Goal: Information Seeking & Learning: Learn about a topic

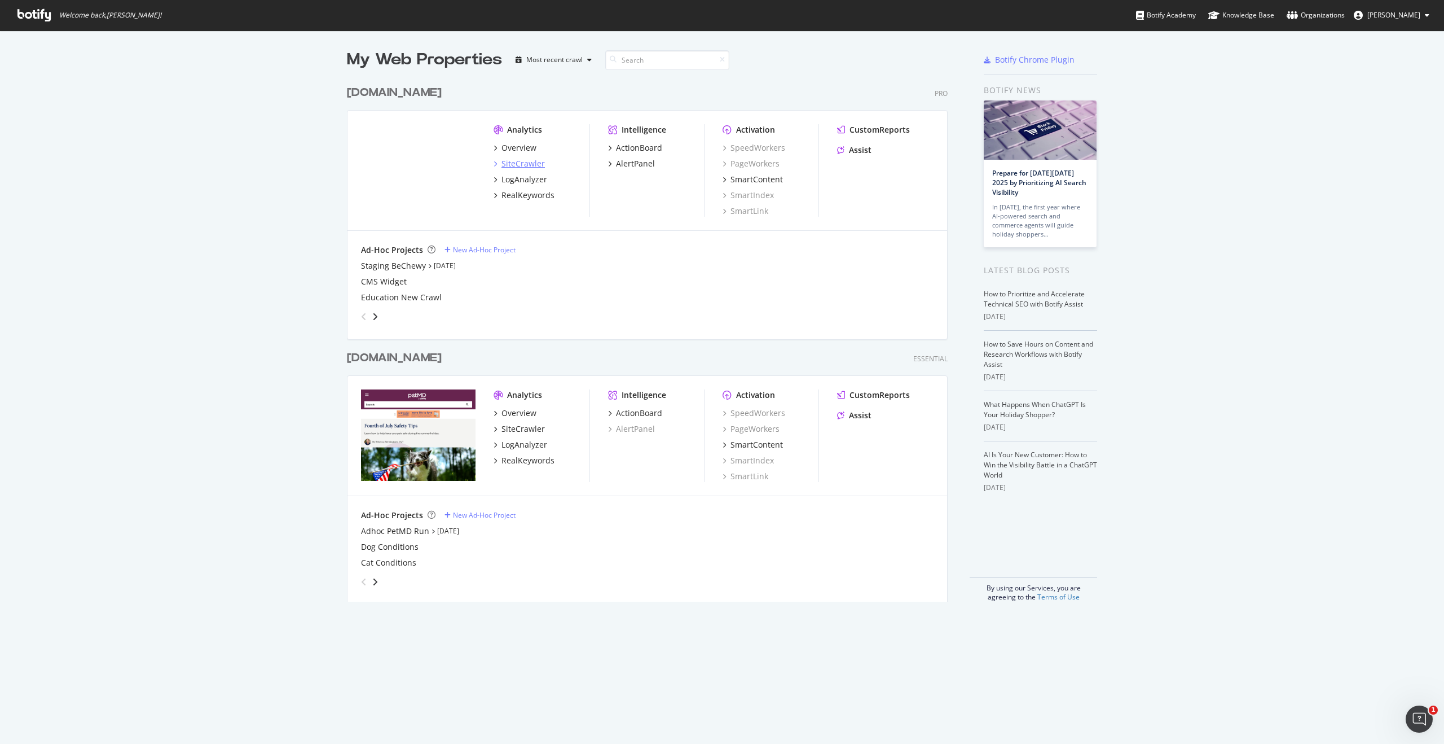
click at [520, 165] on div "SiteCrawler" at bounding box center [523, 163] width 43 height 11
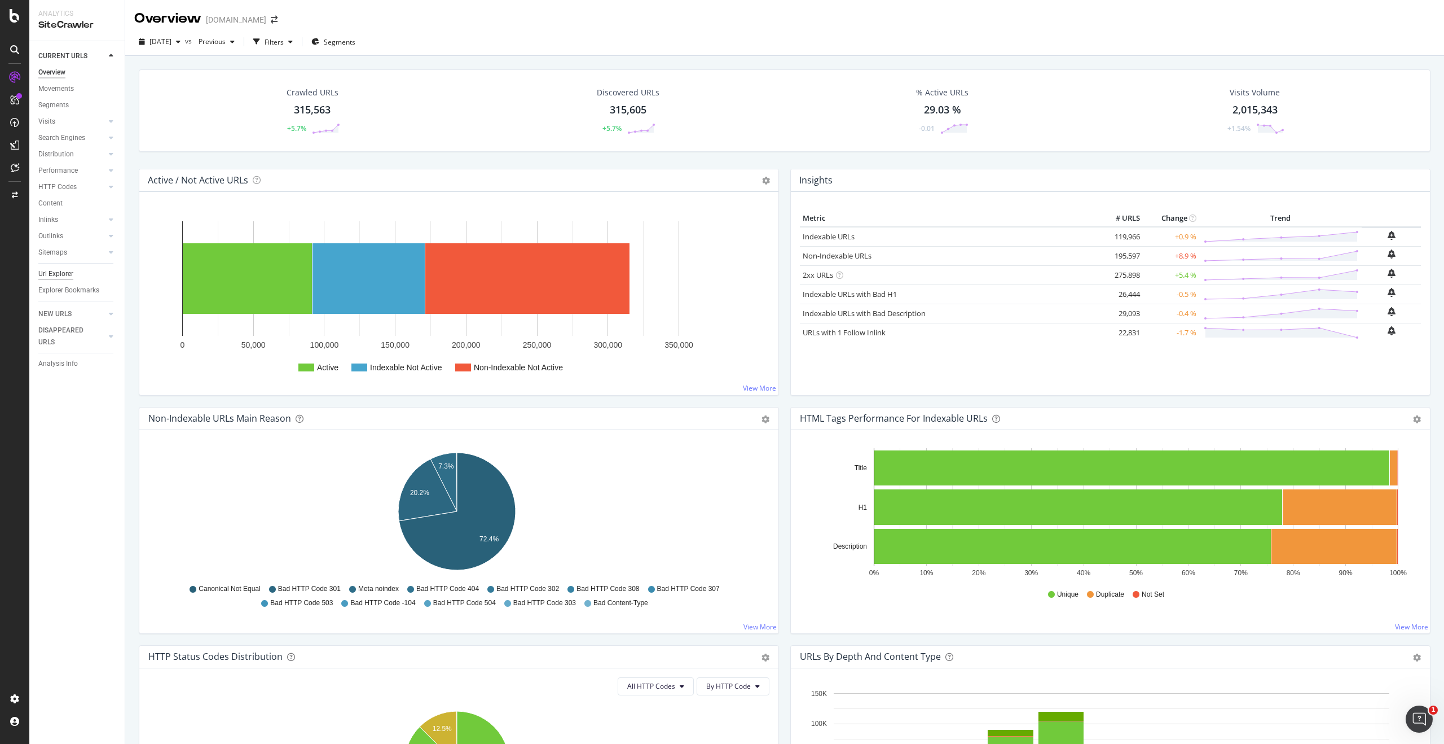
click at [60, 276] on div "Url Explorer" at bounding box center [55, 274] width 35 height 12
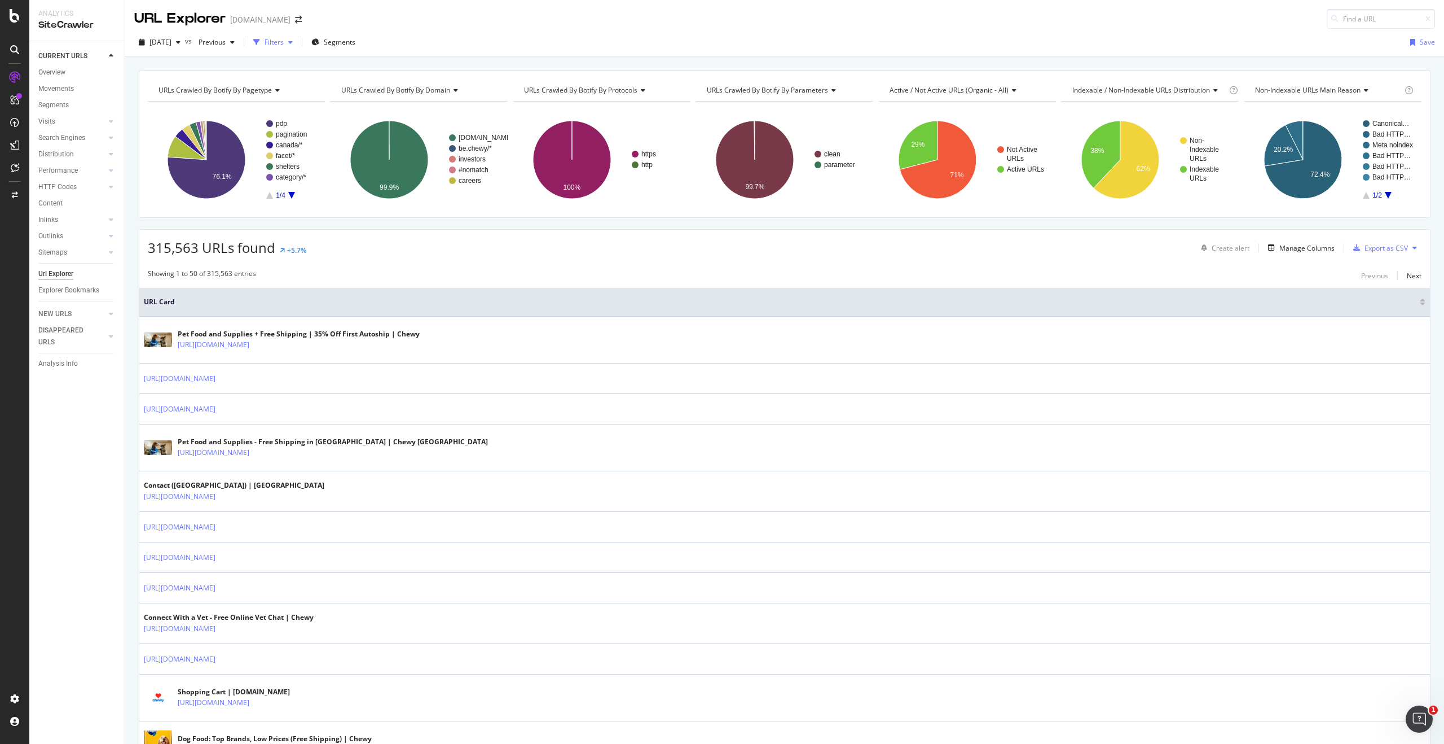
click at [297, 47] on div "Filters" at bounding box center [273, 42] width 49 height 17
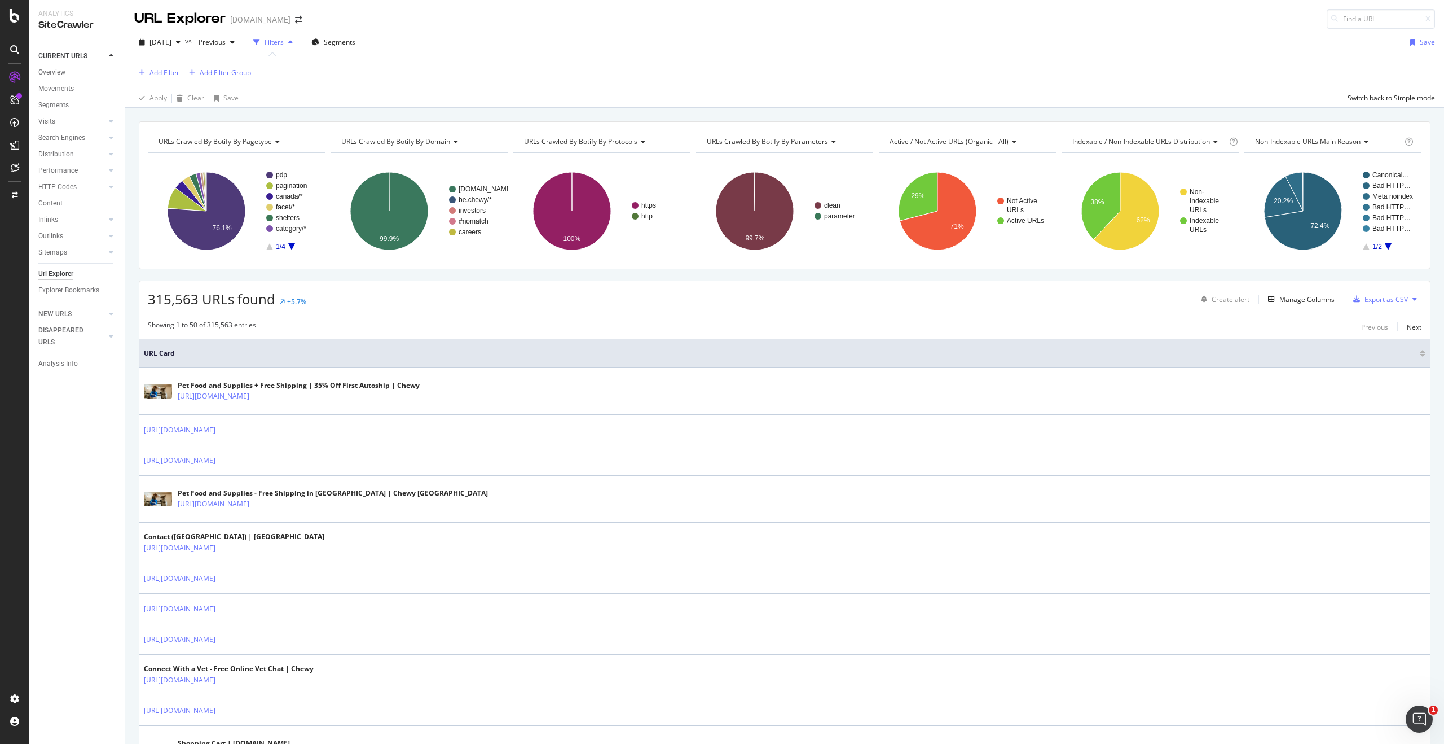
click at [151, 69] on div "Add Filter" at bounding box center [164, 73] width 30 height 10
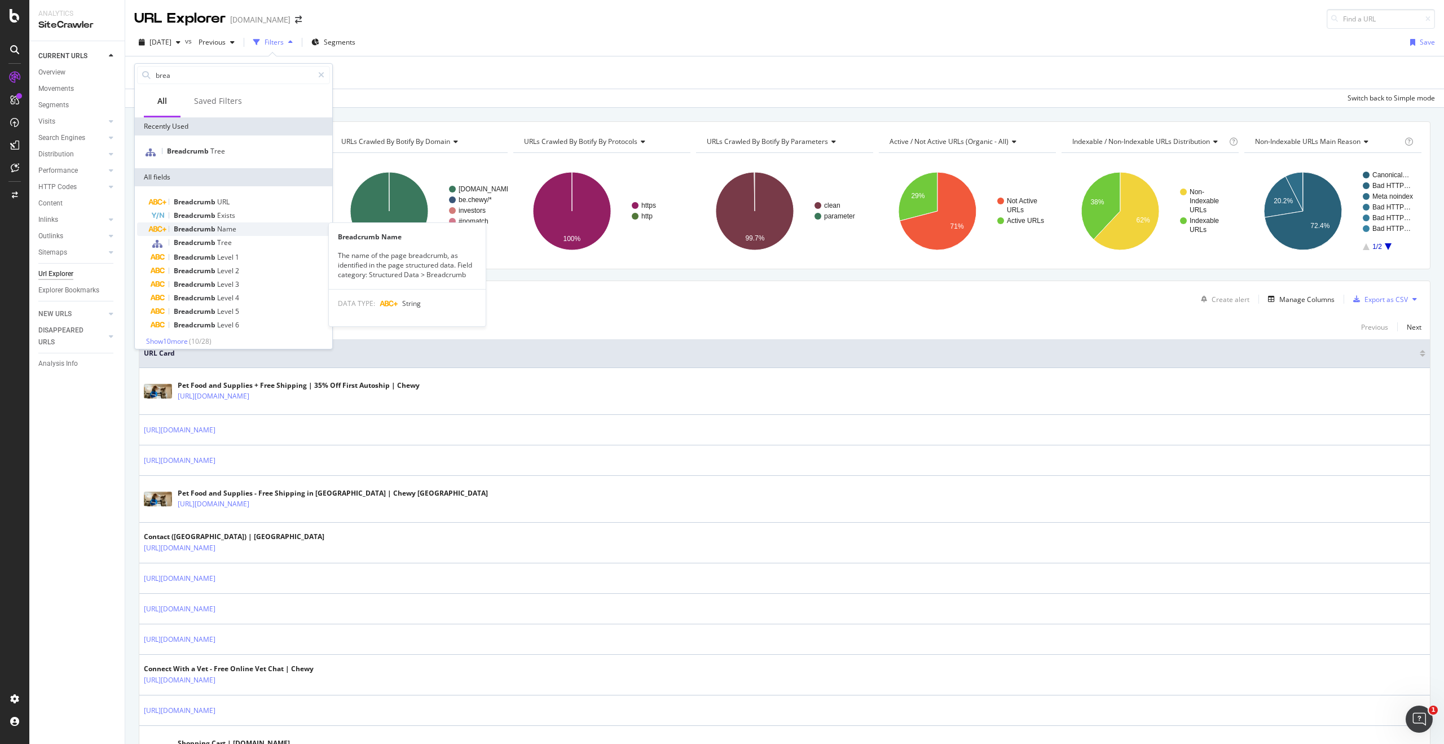
type input "brea"
click at [231, 225] on span "Name" at bounding box center [226, 229] width 19 height 10
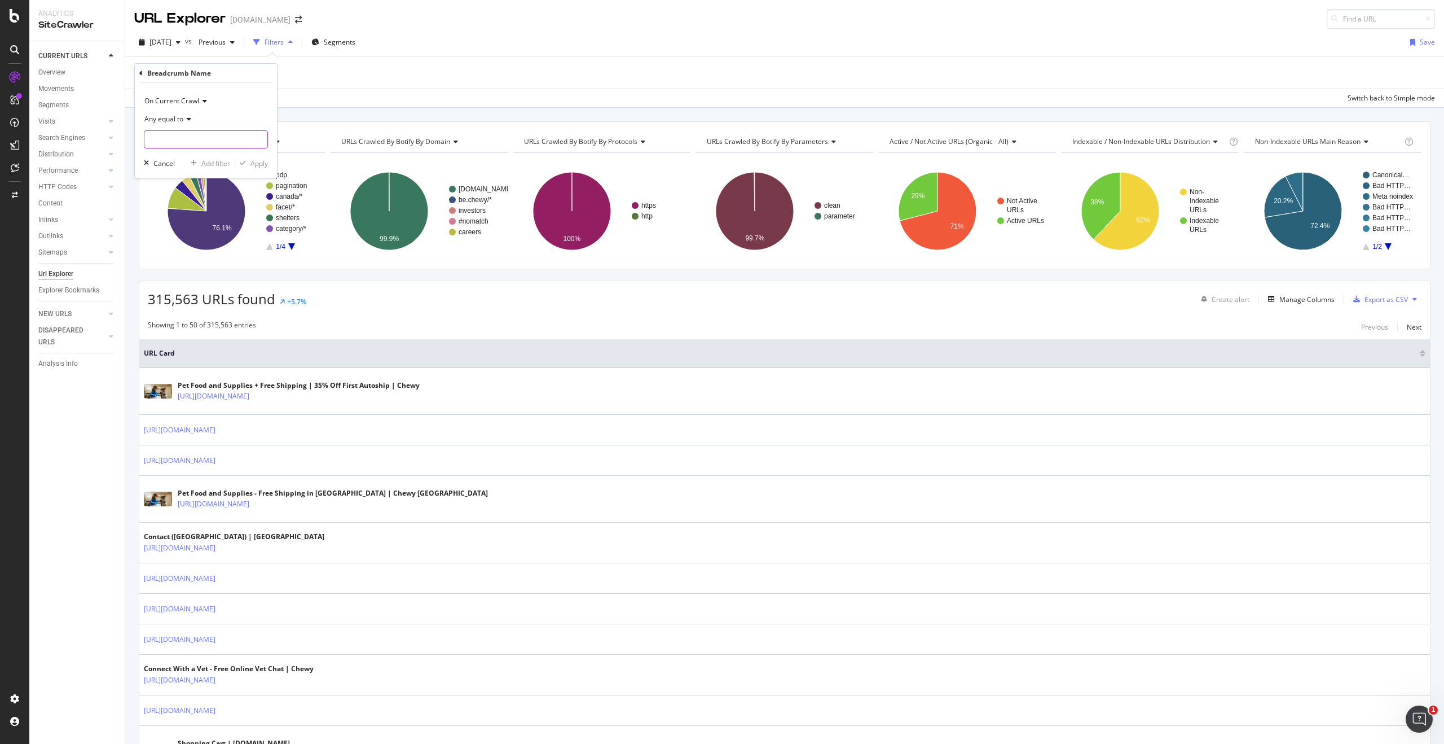
drag, startPoint x: 226, startPoint y: 138, endPoint x: 217, endPoint y: 134, distance: 10.6
click at [226, 138] on input "text" at bounding box center [205, 139] width 123 height 18
click at [193, 122] on div "Any equal to" at bounding box center [206, 119] width 124 height 18
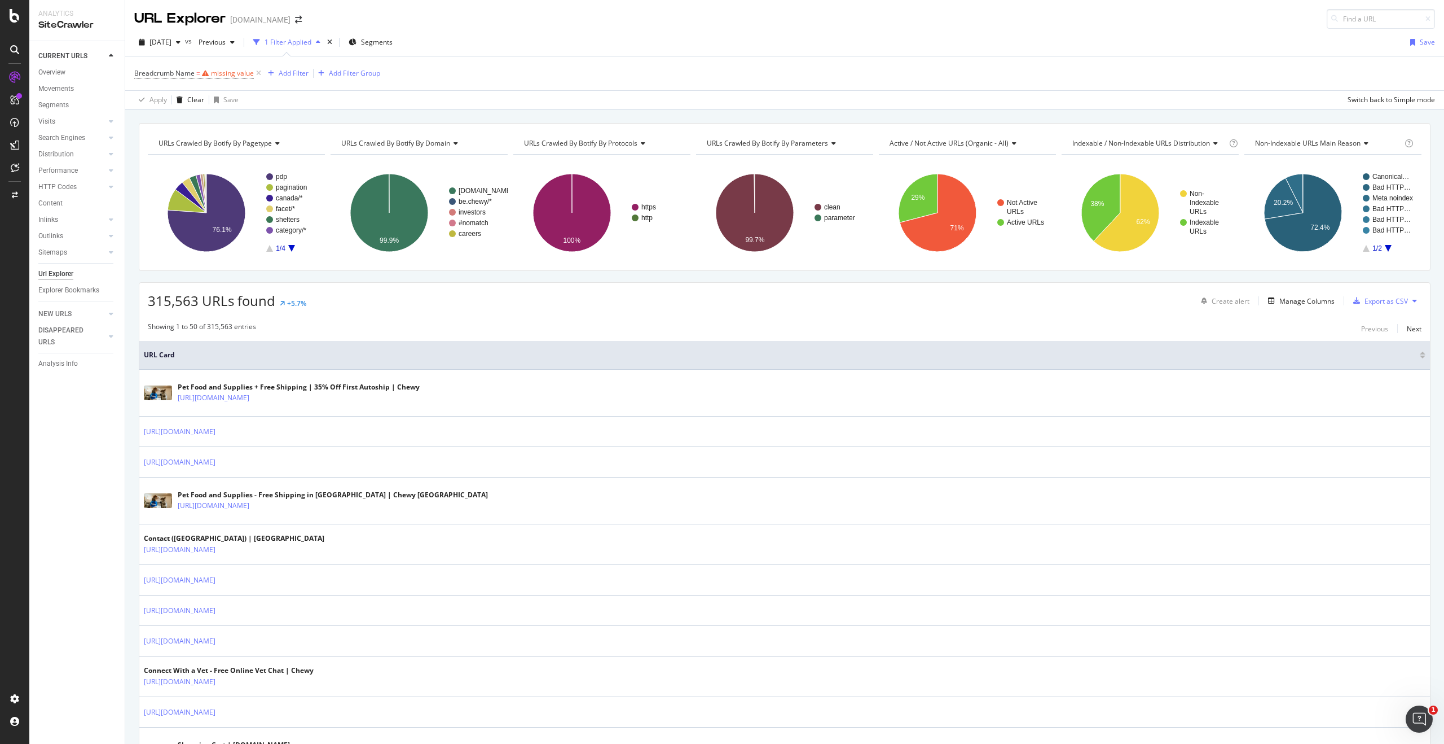
click at [415, 74] on div "Breadcrumb Name = missing value Add Filter Add Filter Group" at bounding box center [784, 73] width 1301 height 34
click at [259, 74] on icon at bounding box center [259, 73] width 10 height 11
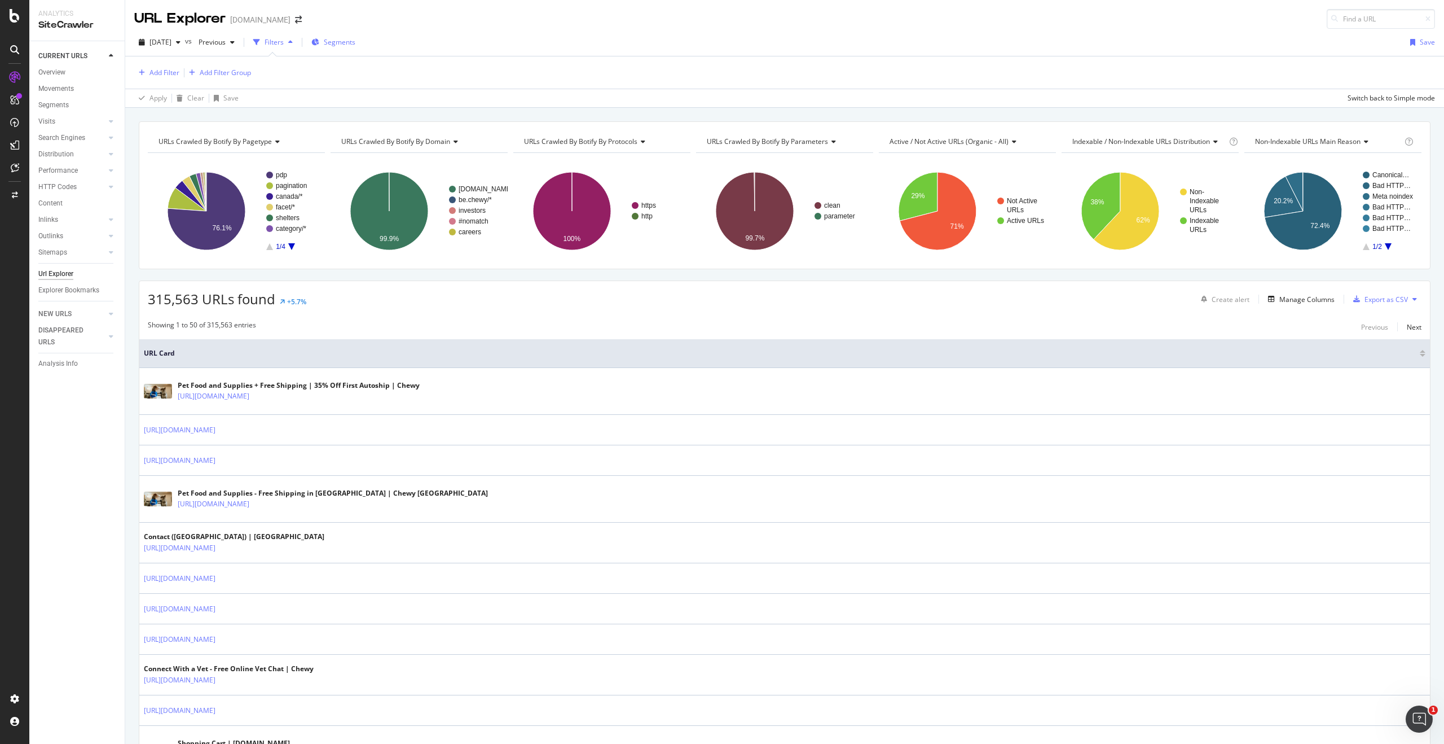
click at [355, 46] on span "Segments" at bounding box center [340, 42] width 32 height 10
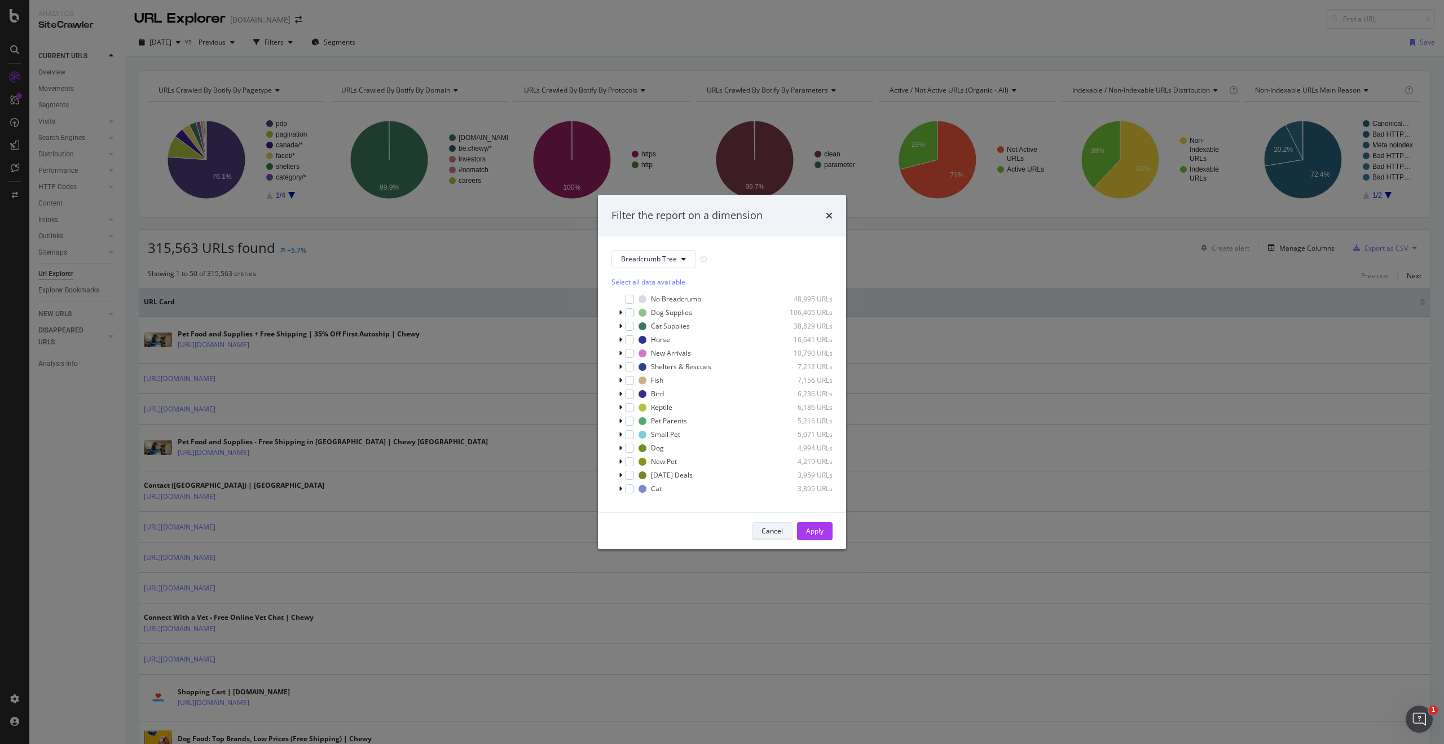
click at [767, 527] on div "Cancel" at bounding box center [772, 531] width 21 height 10
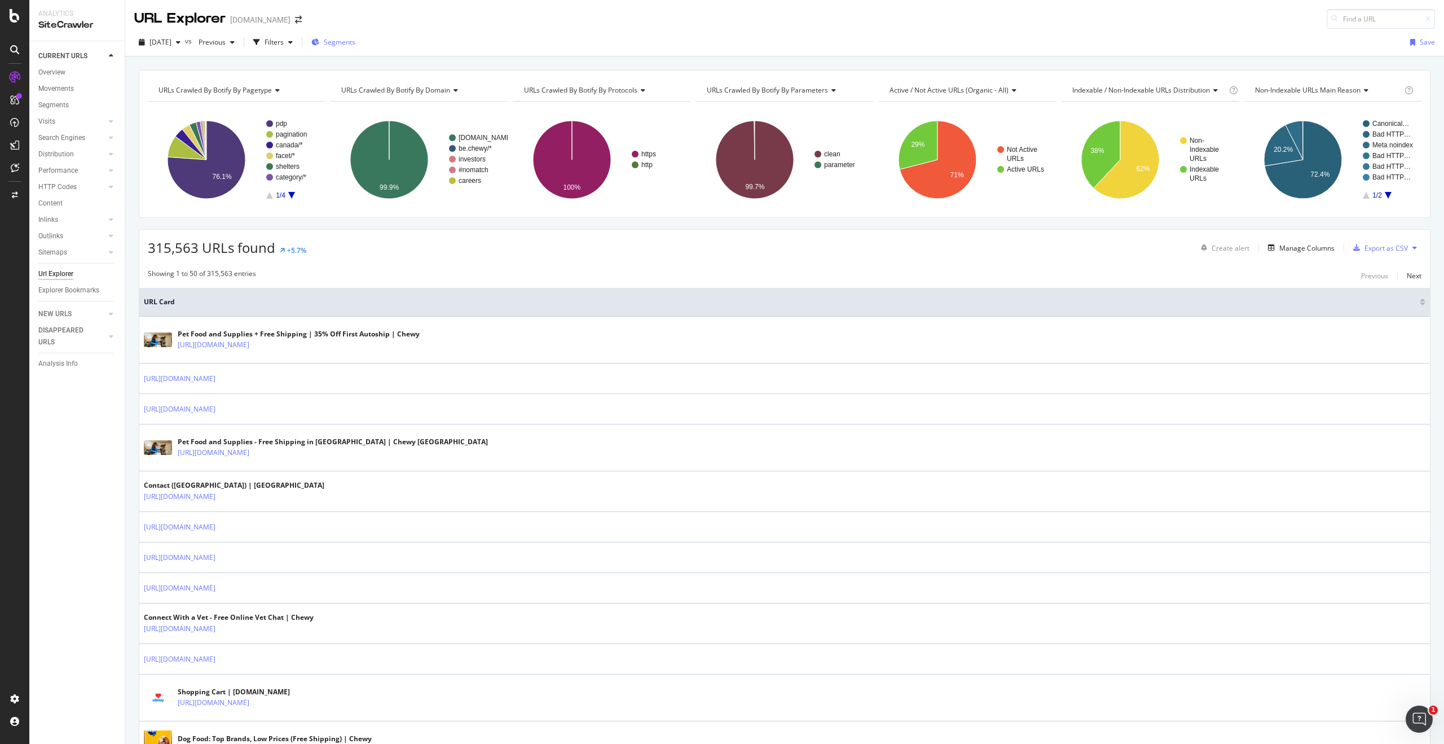
click at [352, 47] on div "Segments" at bounding box center [333, 42] width 44 height 17
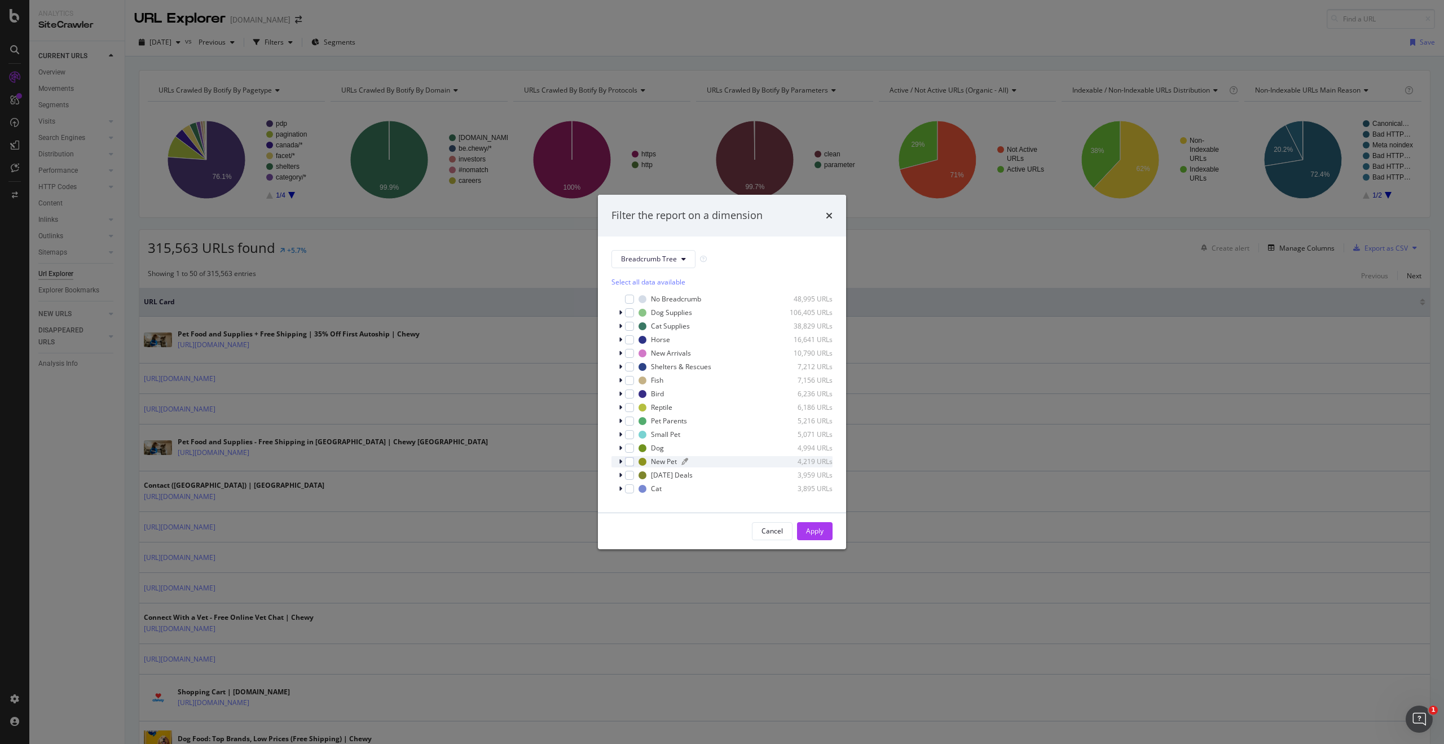
scroll to position [2, 0]
click at [619, 417] on icon "modal" at bounding box center [620, 418] width 3 height 7
click at [635, 446] on div "modal" at bounding box center [636, 441] width 9 height 9
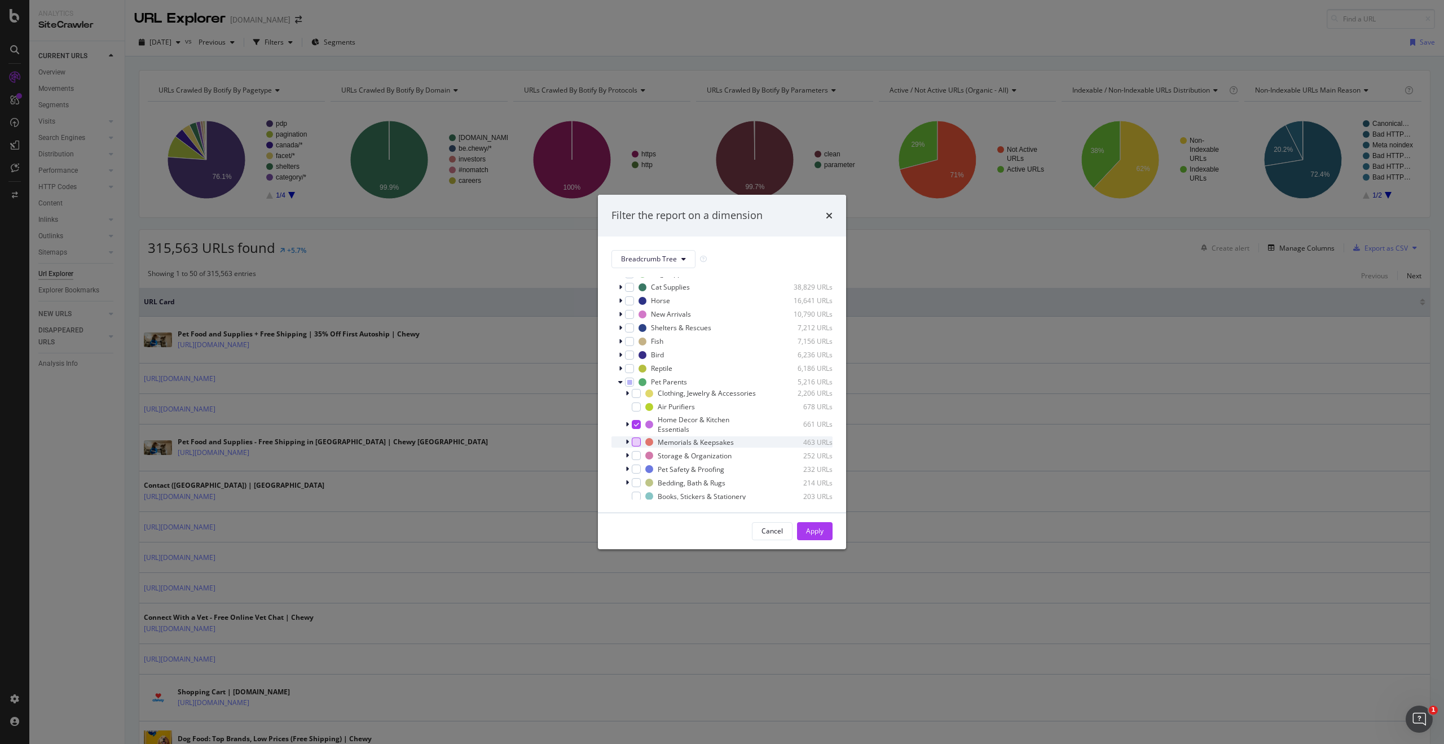
click at [636, 446] on div "modal" at bounding box center [636, 441] width 9 height 9
click at [637, 460] on div "modal" at bounding box center [636, 455] width 9 height 9
click at [634, 473] on div "modal" at bounding box center [636, 468] width 9 height 9
click at [635, 487] on div "modal" at bounding box center [636, 482] width 9 height 9
click at [635, 485] on icon "modal" at bounding box center [636, 483] width 5 height 6
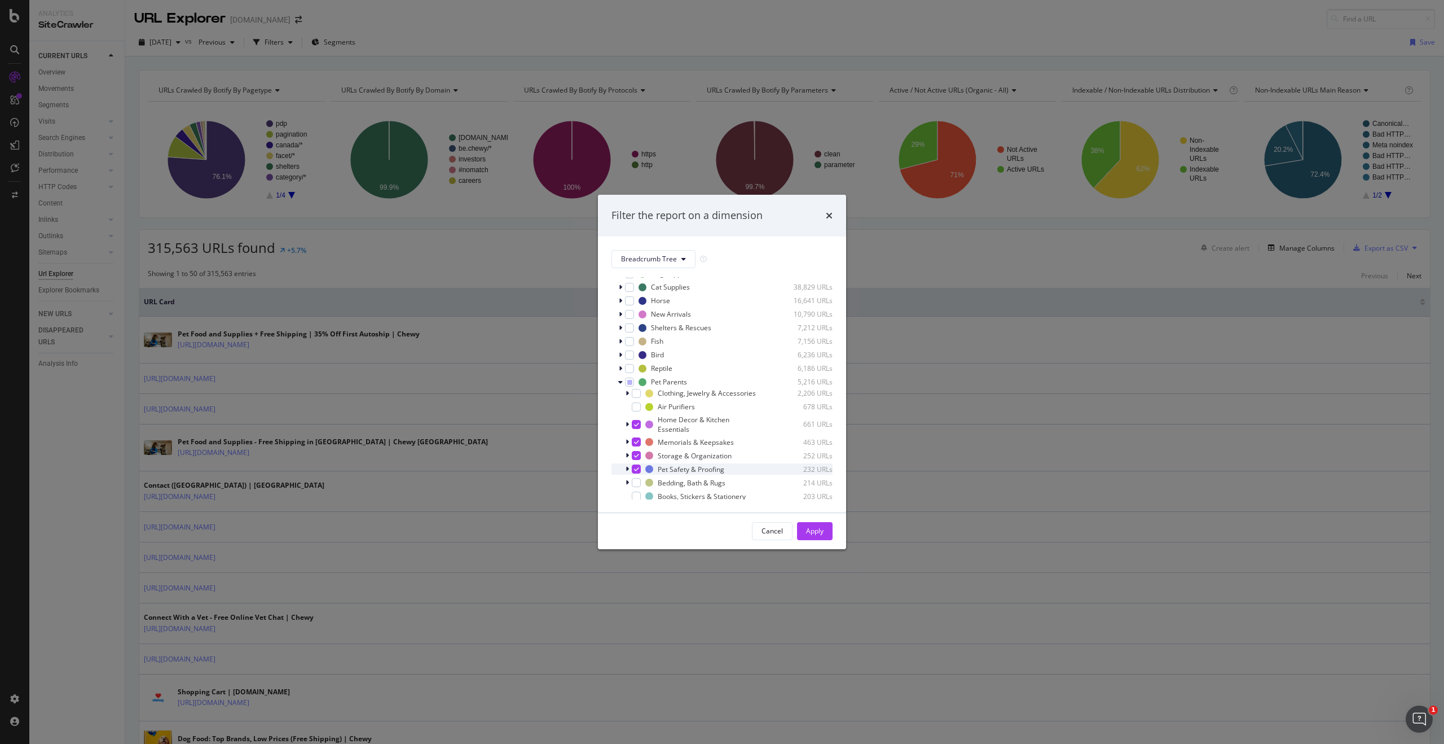
click at [636, 472] on icon "modal" at bounding box center [636, 469] width 5 height 6
click at [635, 411] on div "modal" at bounding box center [636, 406] width 9 height 9
click at [635, 398] on div "modal" at bounding box center [636, 393] width 9 height 9
click at [628, 472] on icon "modal" at bounding box center [627, 468] width 3 height 7
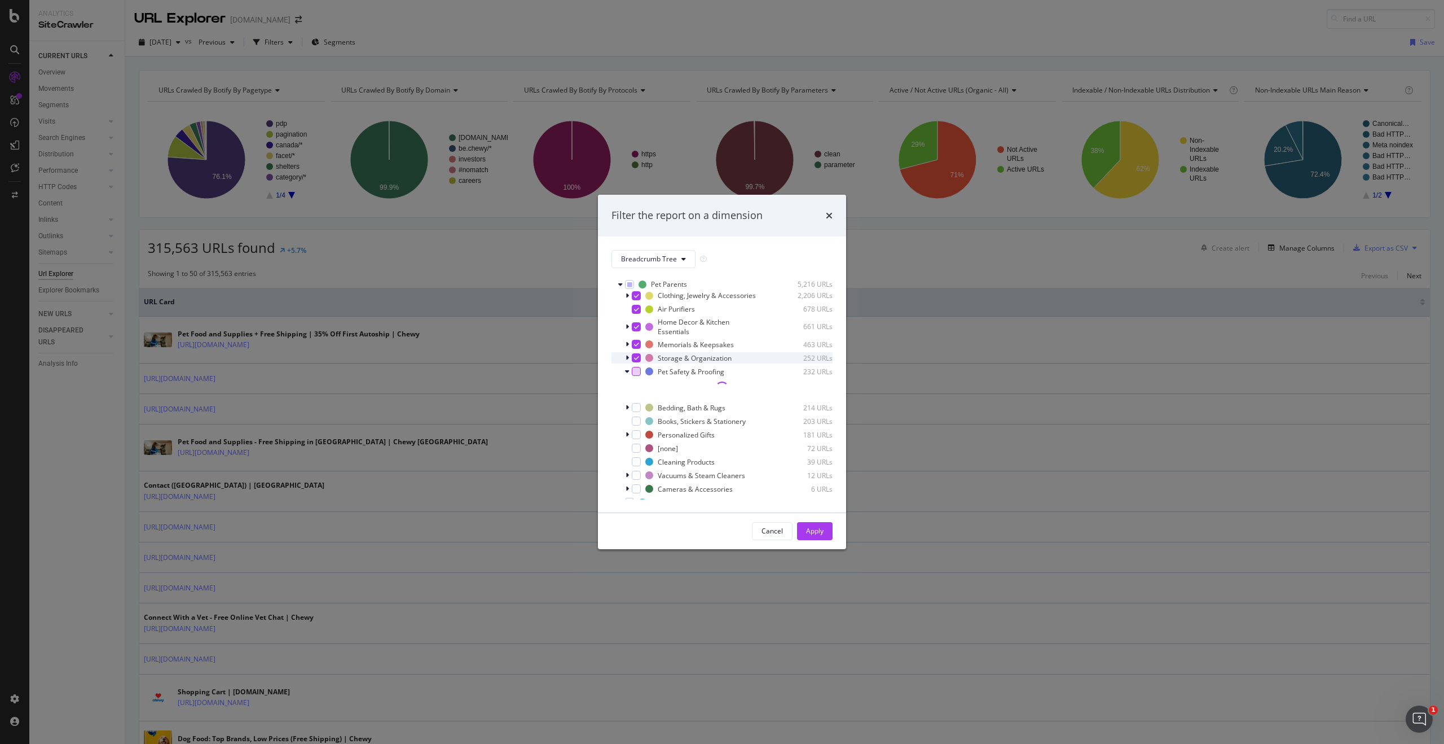
click at [634, 360] on icon "modal" at bounding box center [636, 358] width 5 height 6
click at [628, 361] on icon "modal" at bounding box center [627, 357] width 3 height 7
click at [637, 410] on div "modal" at bounding box center [636, 405] width 9 height 9
click at [644, 396] on div "modal" at bounding box center [643, 391] width 9 height 9
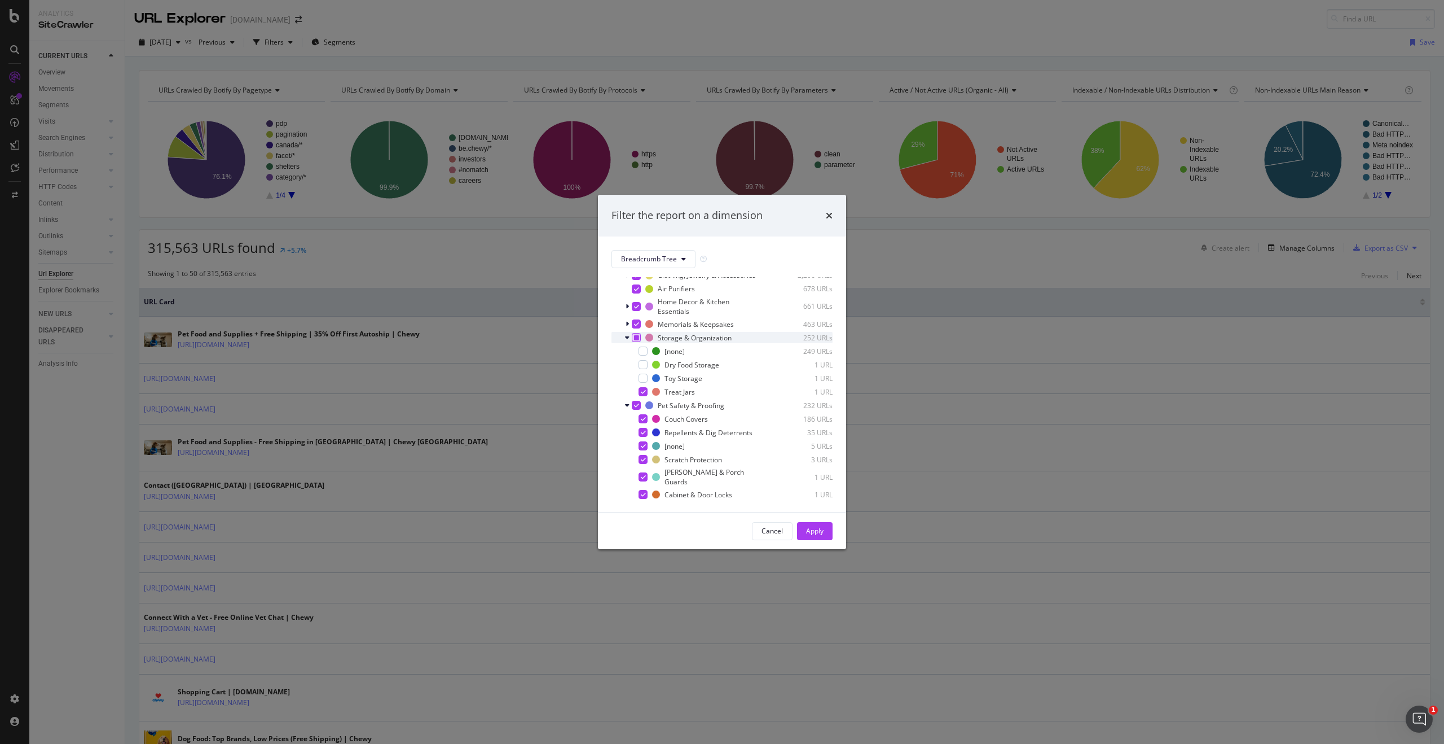
click at [627, 341] on icon "modal" at bounding box center [627, 337] width 5 height 7
click at [628, 327] on icon "modal" at bounding box center [627, 323] width 3 height 7
click at [628, 327] on icon "modal" at bounding box center [627, 323] width 5 height 7
click at [637, 458] on div "modal" at bounding box center [636, 458] width 9 height 9
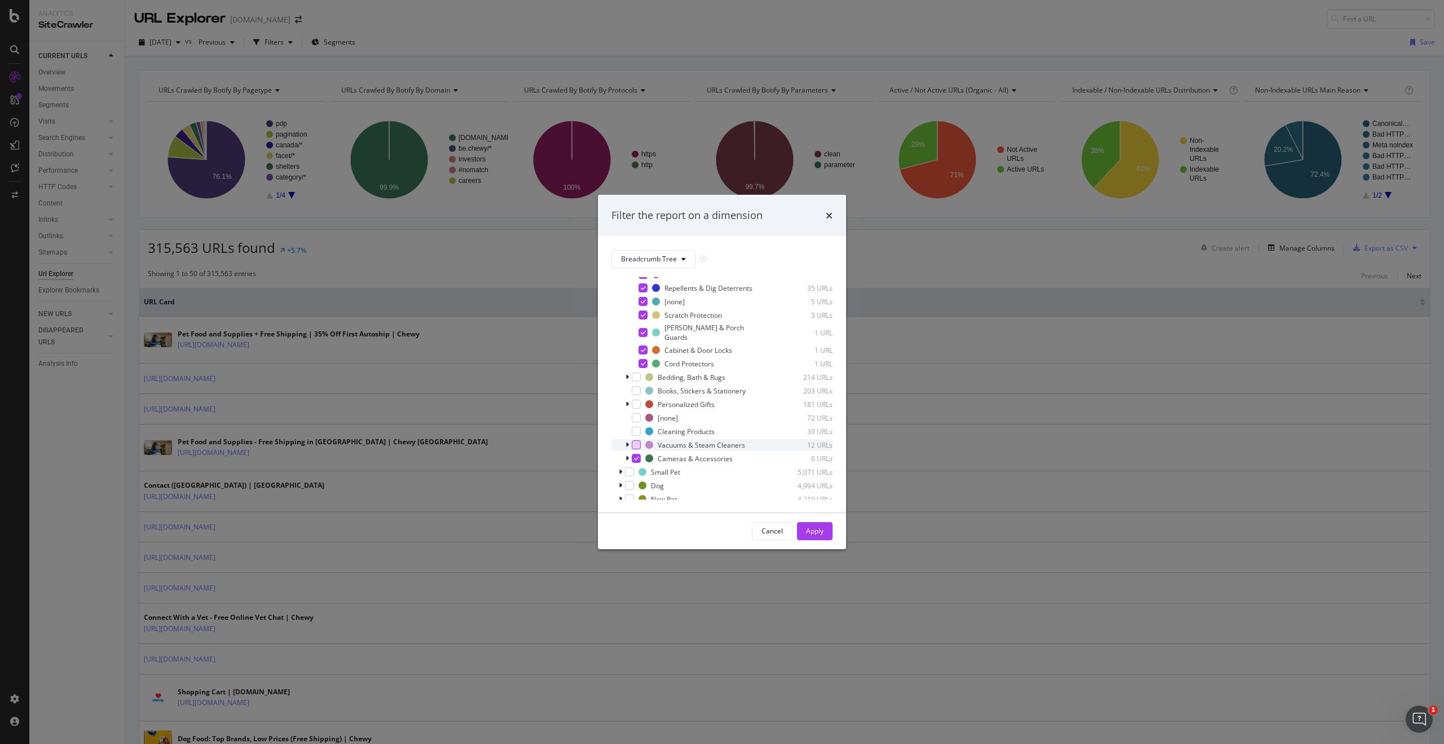
click at [640, 446] on div "modal" at bounding box center [636, 444] width 9 height 9
click at [632, 405] on div "modal" at bounding box center [636, 403] width 9 height 9
click at [636, 394] on div "modal" at bounding box center [636, 390] width 9 height 9
click at [626, 378] on icon "modal" at bounding box center [627, 376] width 3 height 7
click at [646, 389] on div "modal" at bounding box center [643, 388] width 9 height 9
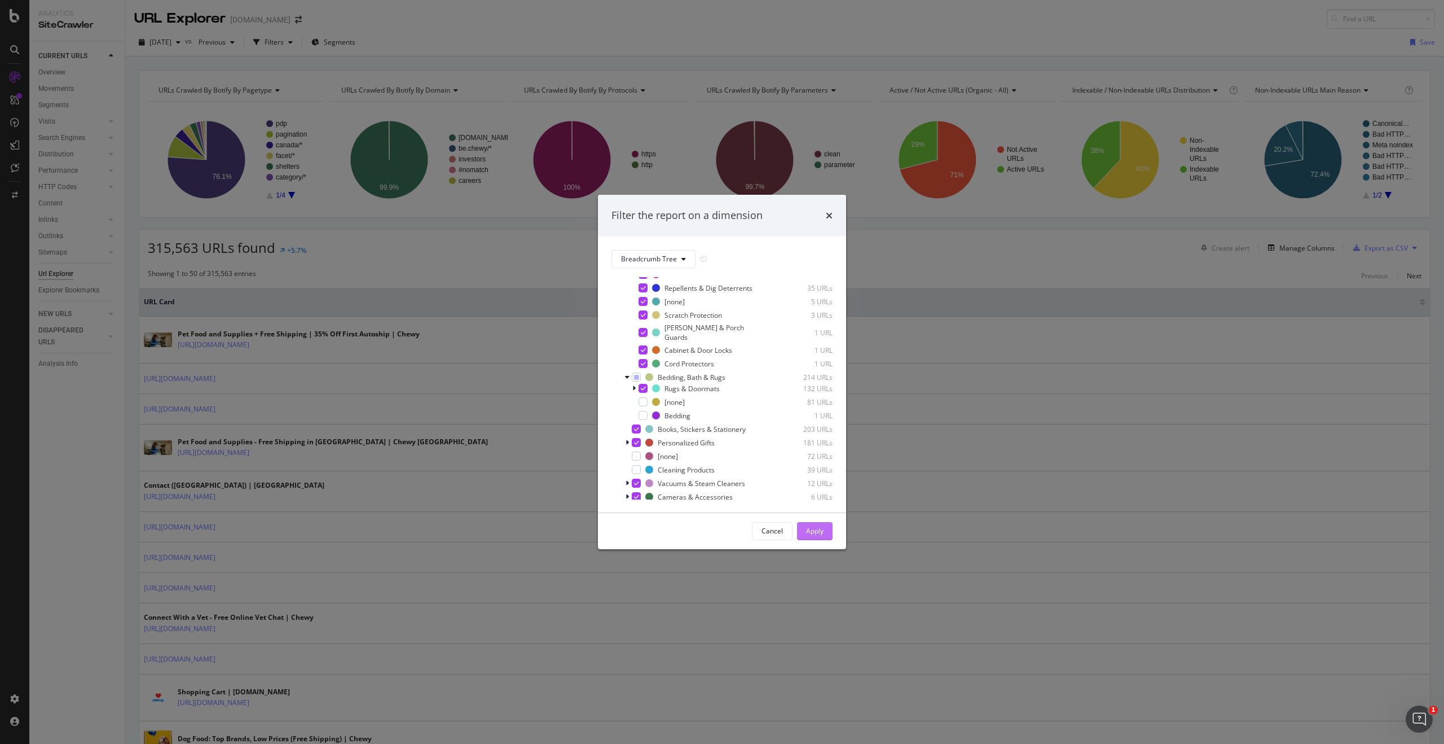
click at [817, 527] on div "Apply" at bounding box center [814, 531] width 17 height 10
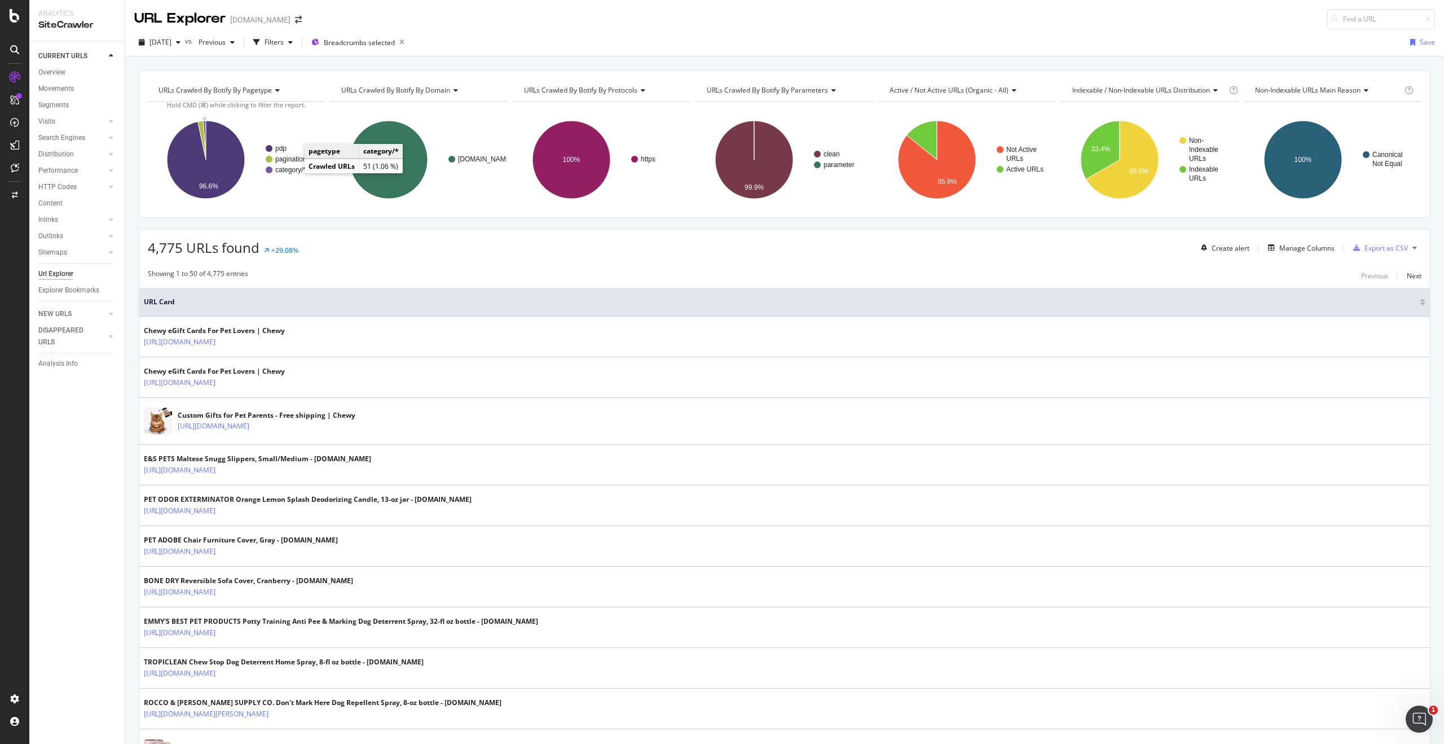
click at [289, 171] on text "category/*" at bounding box center [290, 170] width 30 height 8
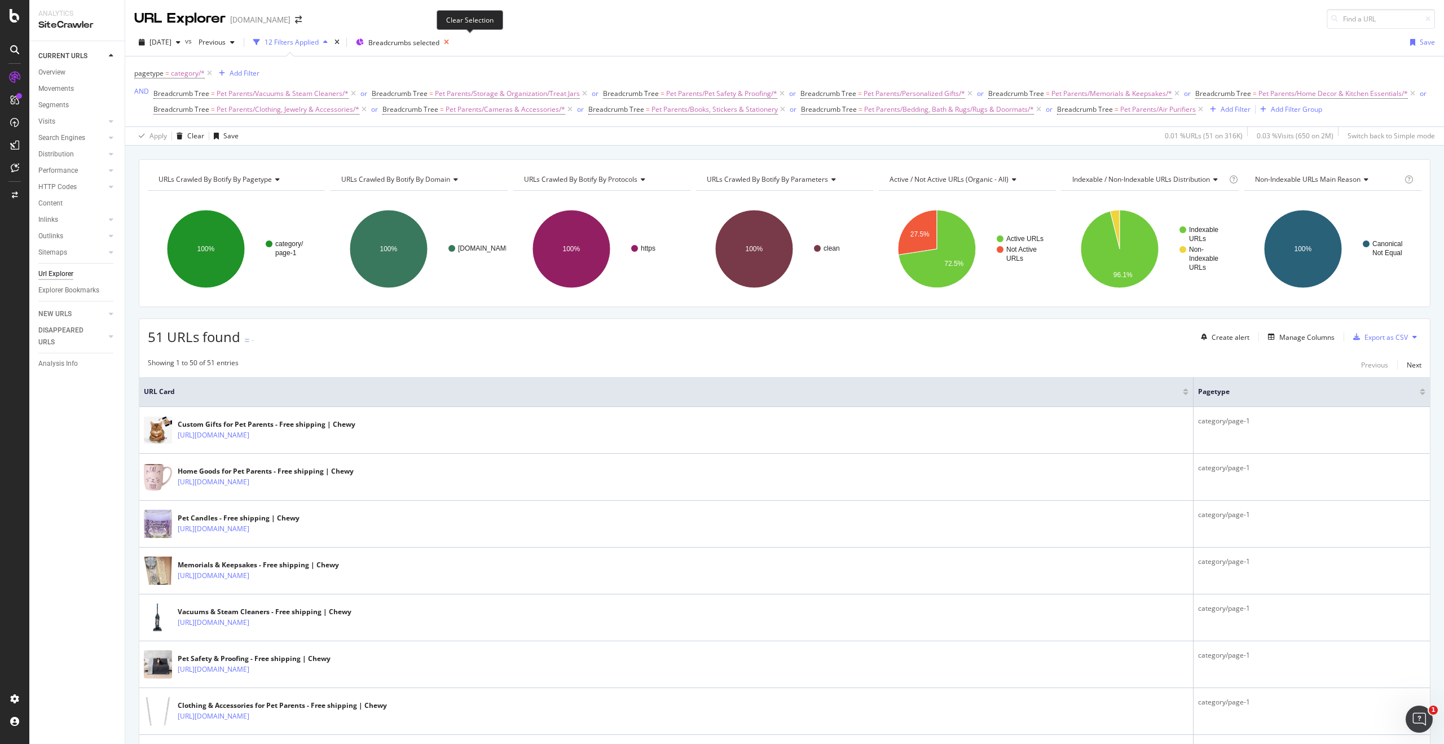
click at [454, 41] on icon at bounding box center [446, 42] width 14 height 16
click at [364, 42] on icon "button" at bounding box center [360, 42] width 8 height 7
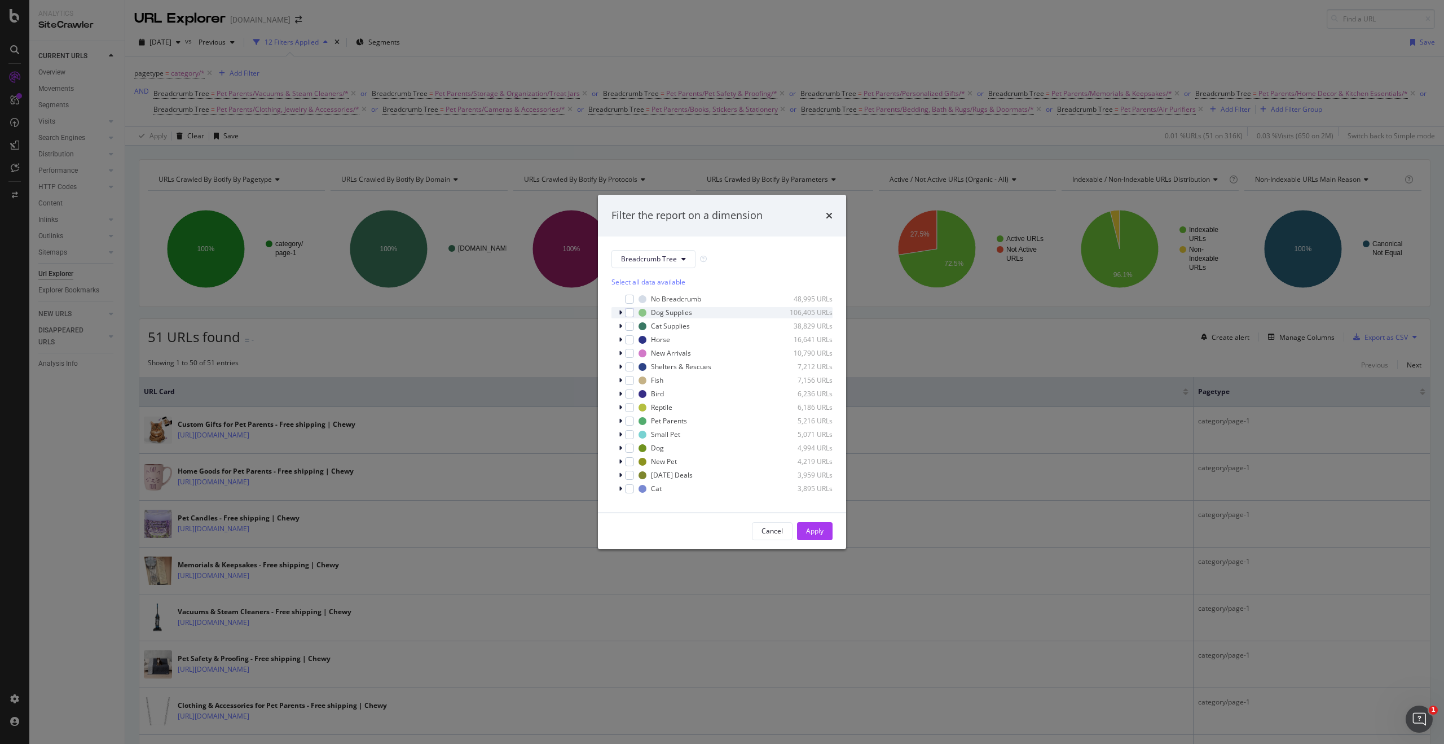
click at [621, 311] on icon "modal" at bounding box center [620, 312] width 3 height 7
click at [629, 446] on span "Show 8 more" at bounding box center [640, 447] width 38 height 10
click at [629, 459] on div "modal" at bounding box center [628, 458] width 7 height 11
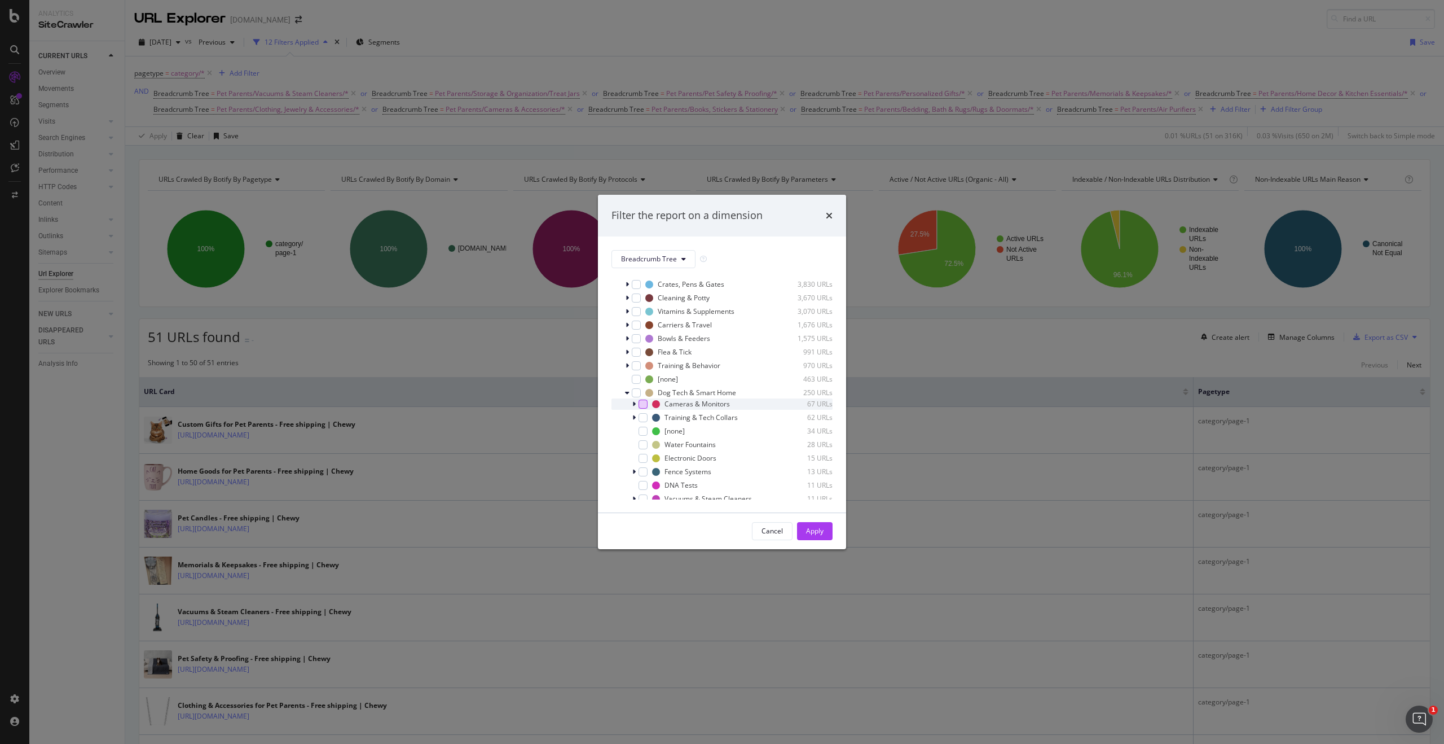
click at [642, 406] on div "modal" at bounding box center [643, 403] width 9 height 9
click at [645, 428] on div "modal" at bounding box center [643, 425] width 9 height 9
click at [641, 426] on icon "modal" at bounding box center [643, 426] width 5 height 6
click at [644, 385] on icon "modal" at bounding box center [643, 385] width 5 height 6
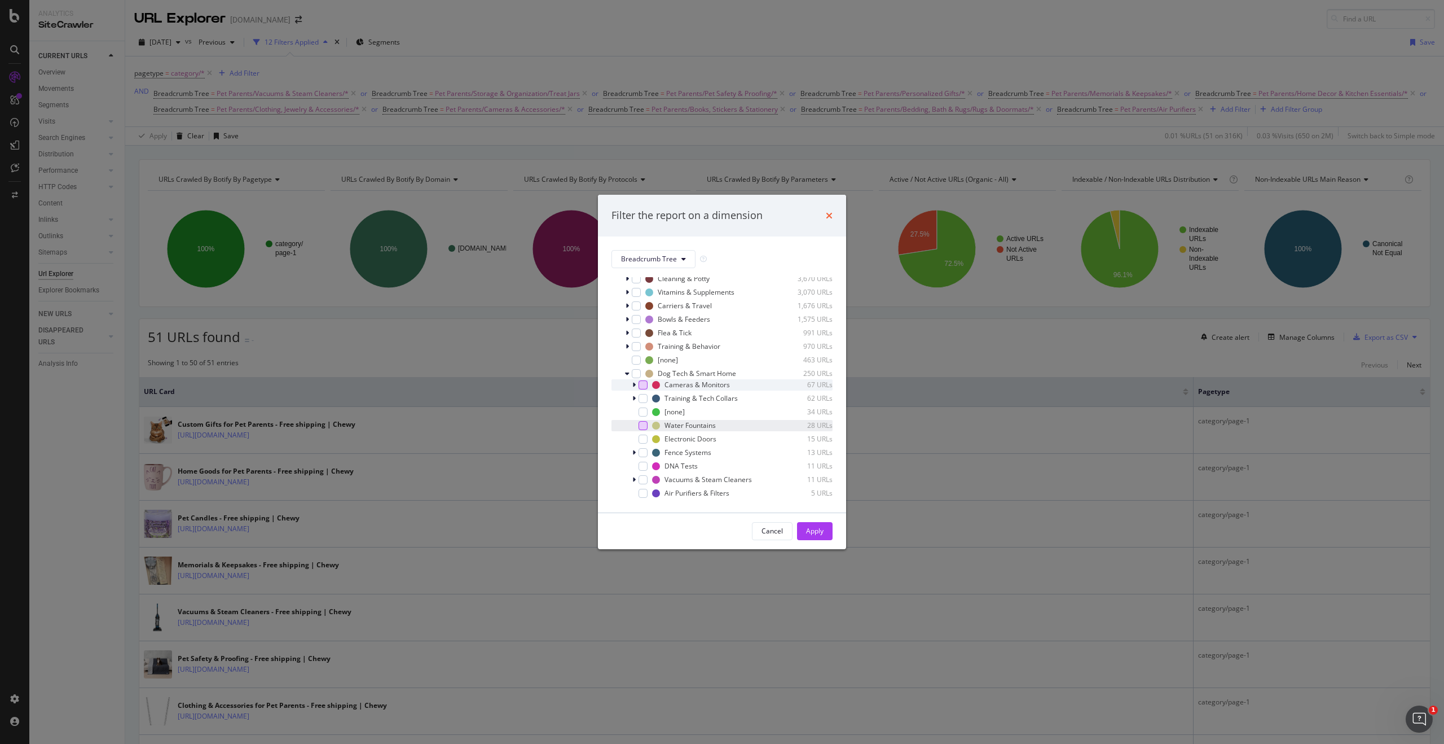
click at [829, 214] on icon "times" at bounding box center [829, 215] width 7 height 9
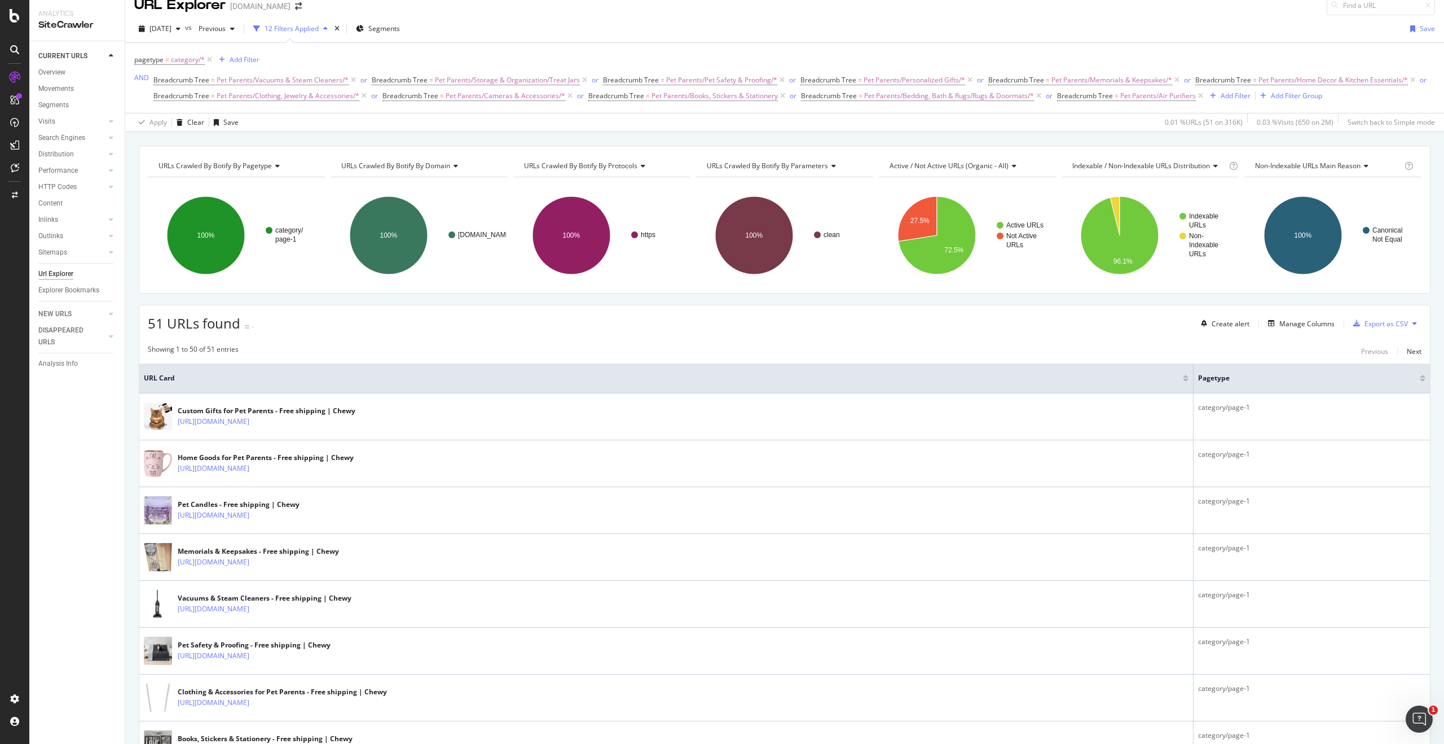
scroll to position [16, 0]
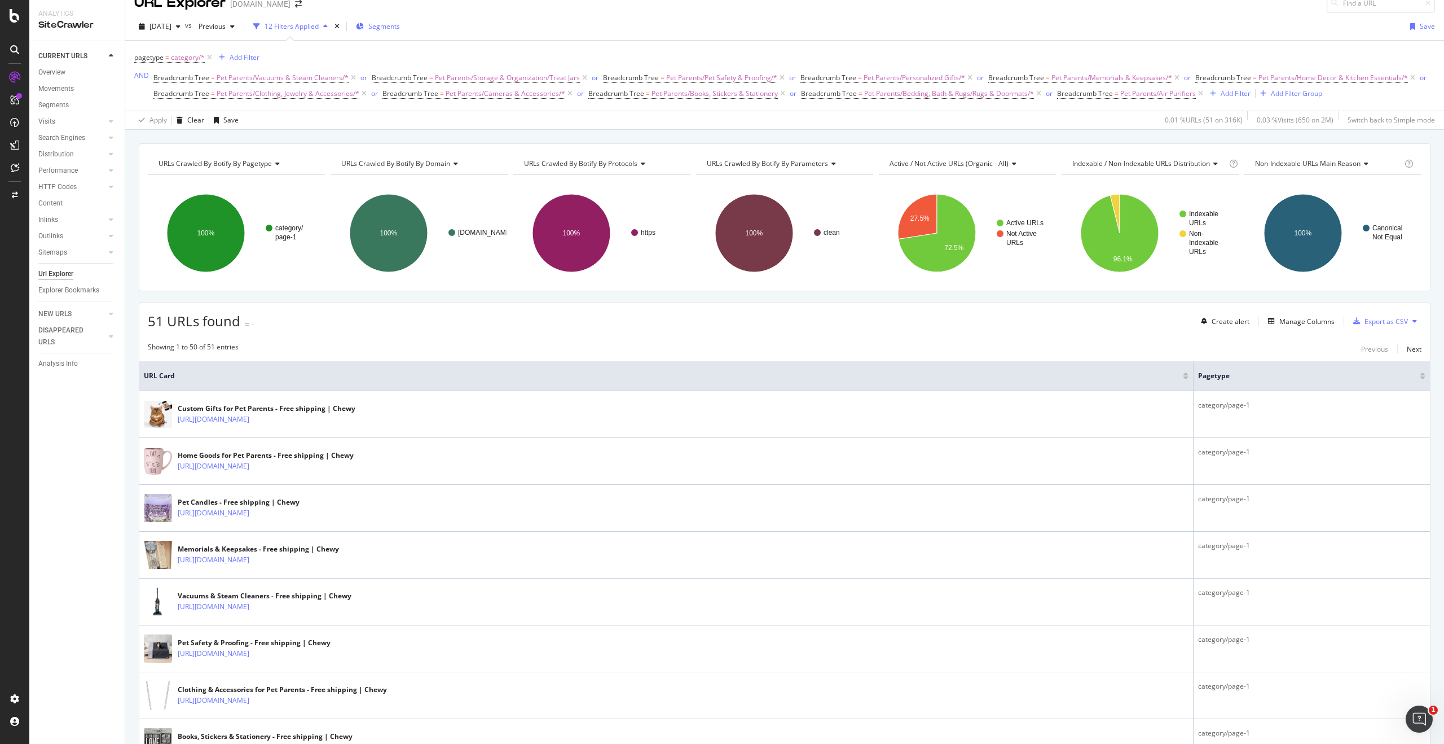
click at [400, 28] on span "Segments" at bounding box center [384, 26] width 32 height 10
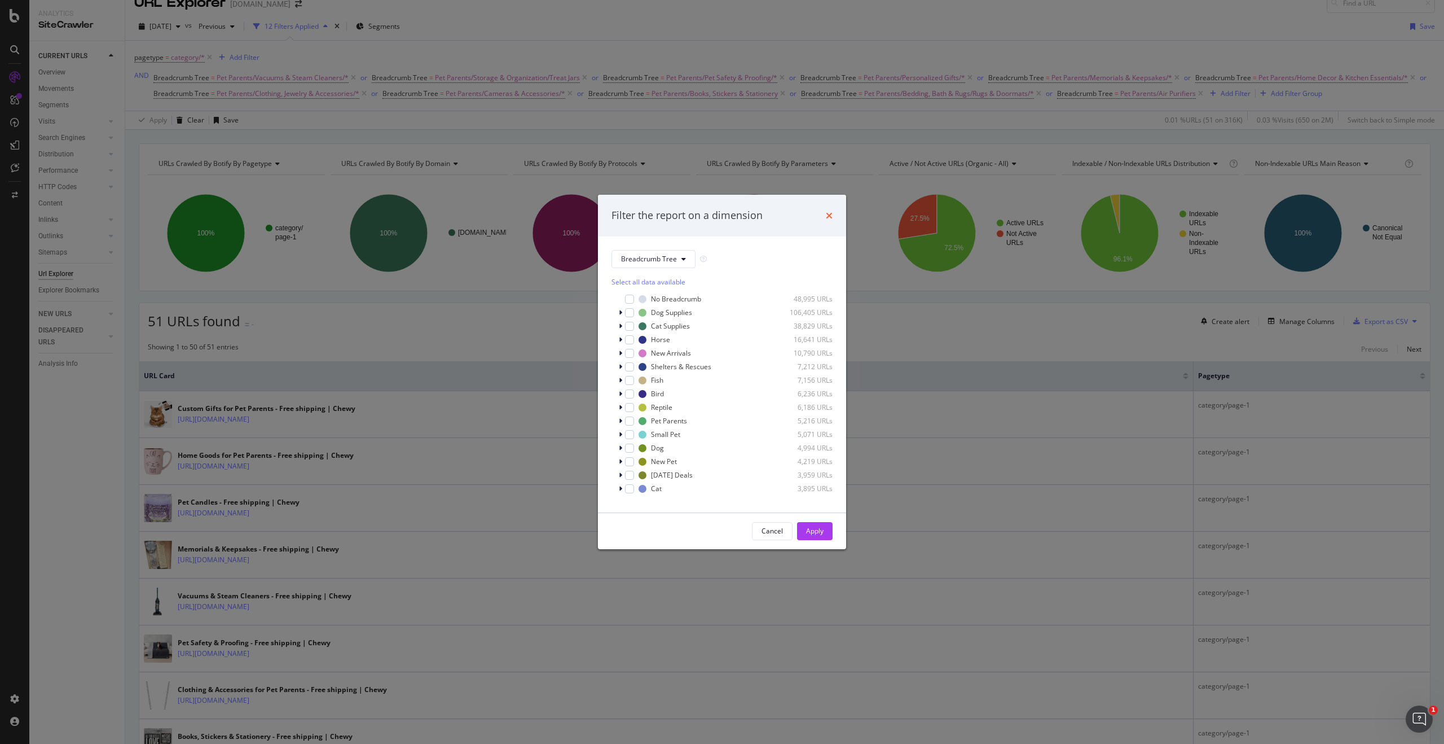
drag, startPoint x: 835, startPoint y: 210, endPoint x: 830, endPoint y: 214, distance: 6.4
click at [835, 210] on div "Filter the report on a dimension" at bounding box center [722, 216] width 248 height 42
click at [830, 214] on icon "times" at bounding box center [829, 215] width 7 height 9
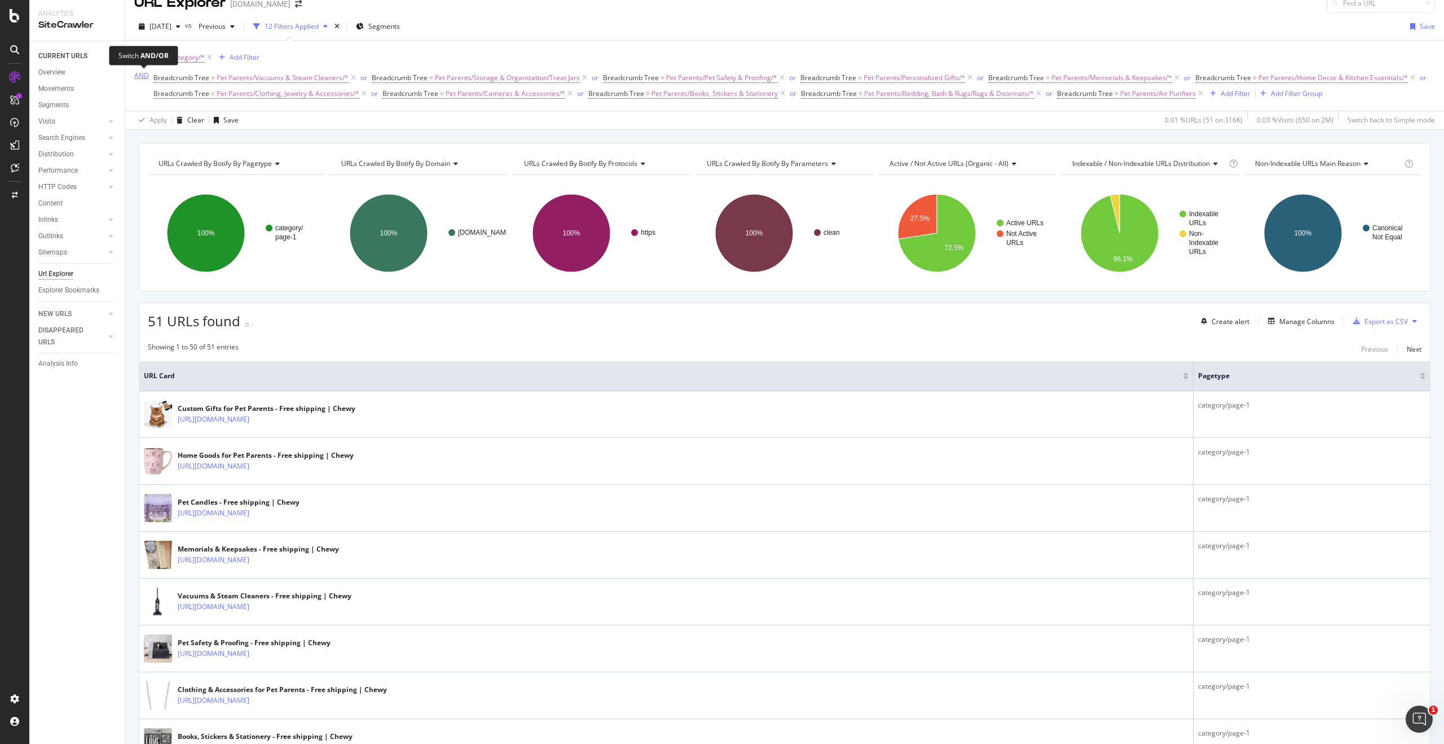
click at [134, 73] on div "AND" at bounding box center [141, 76] width 15 height 10
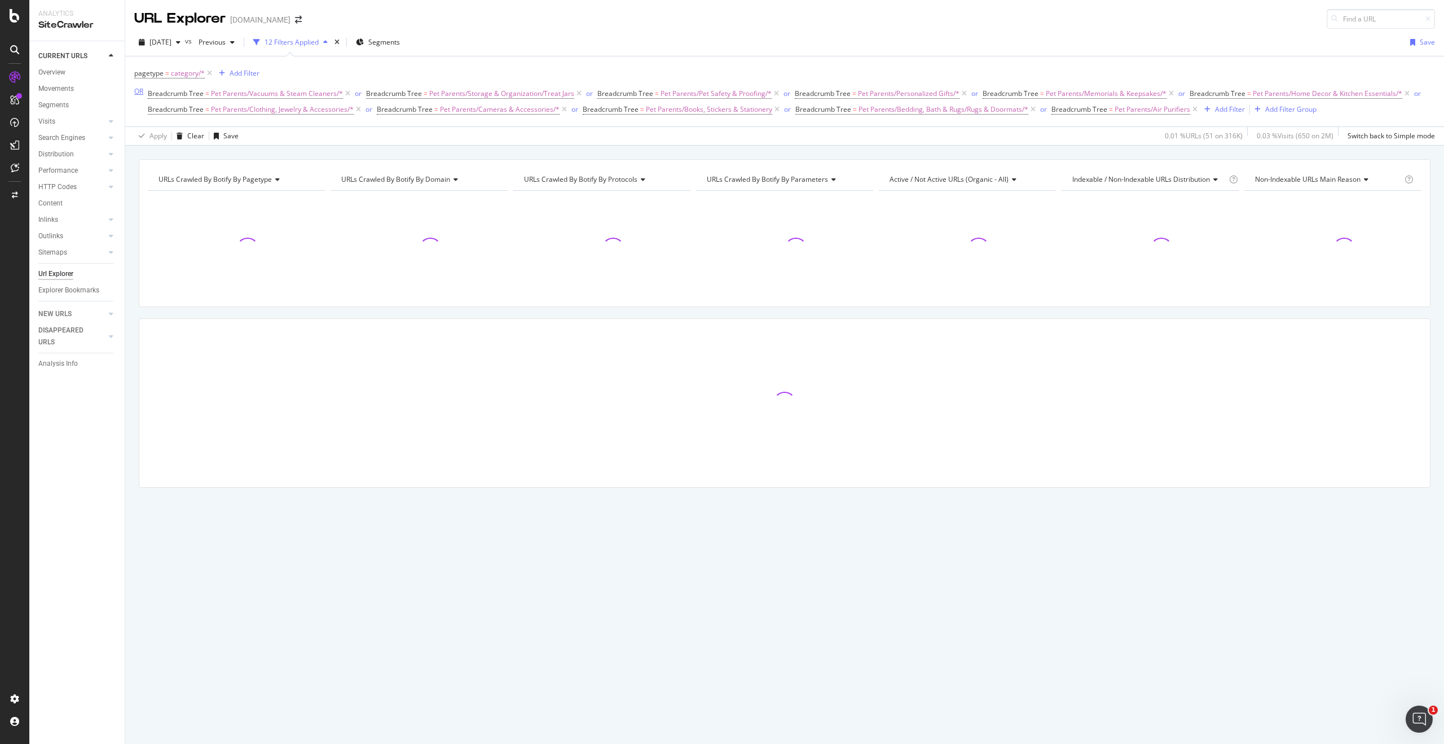
click at [138, 93] on div "OR" at bounding box center [138, 91] width 9 height 10
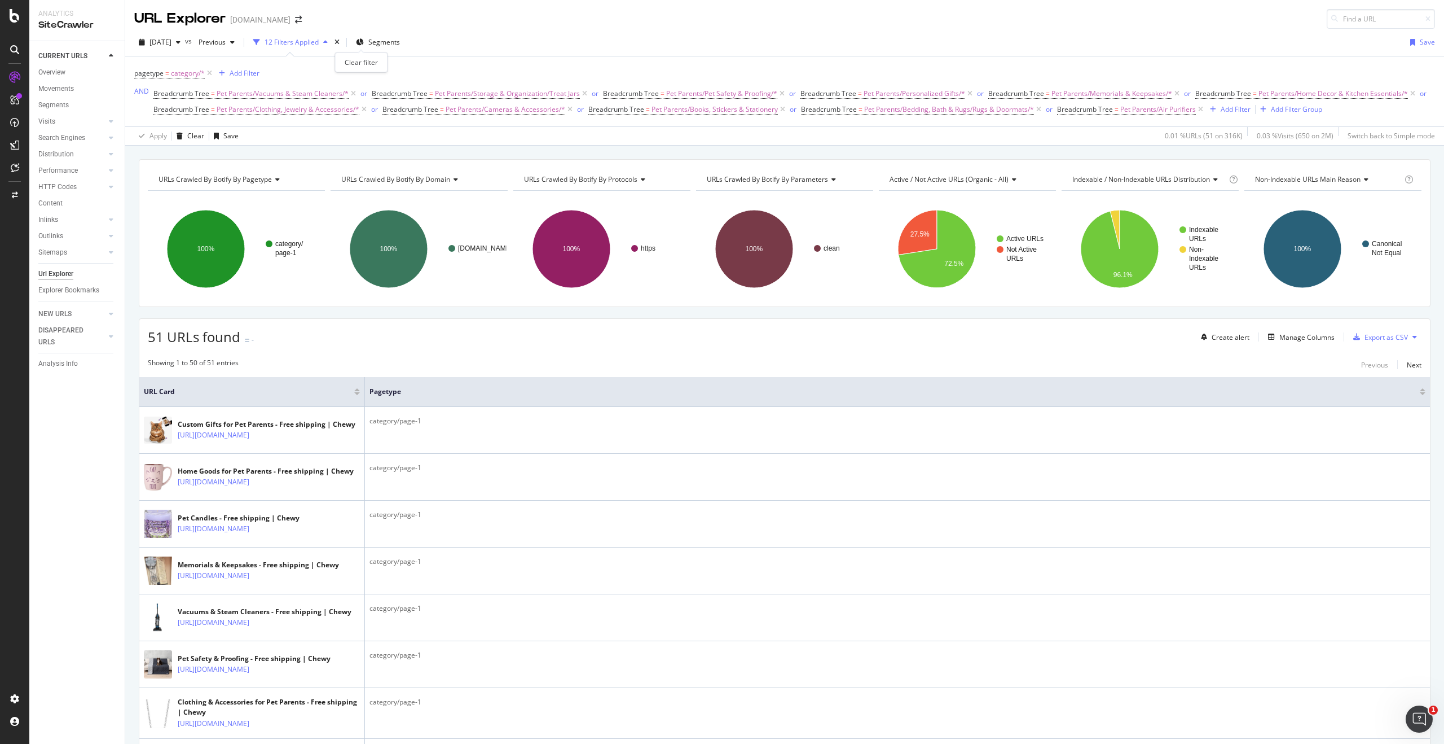
click at [342, 42] on div "times" at bounding box center [337, 42] width 10 height 11
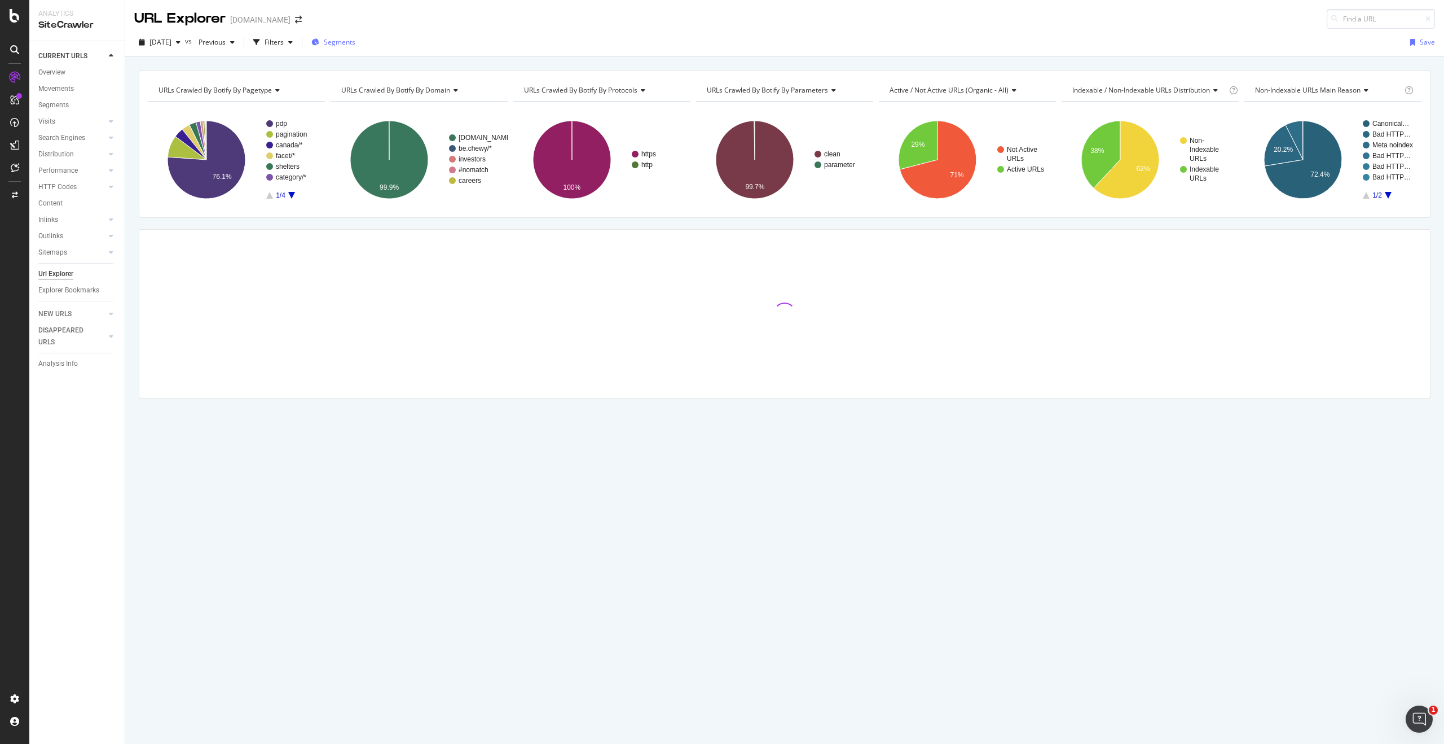
click at [355, 45] on span "Segments" at bounding box center [340, 42] width 32 height 10
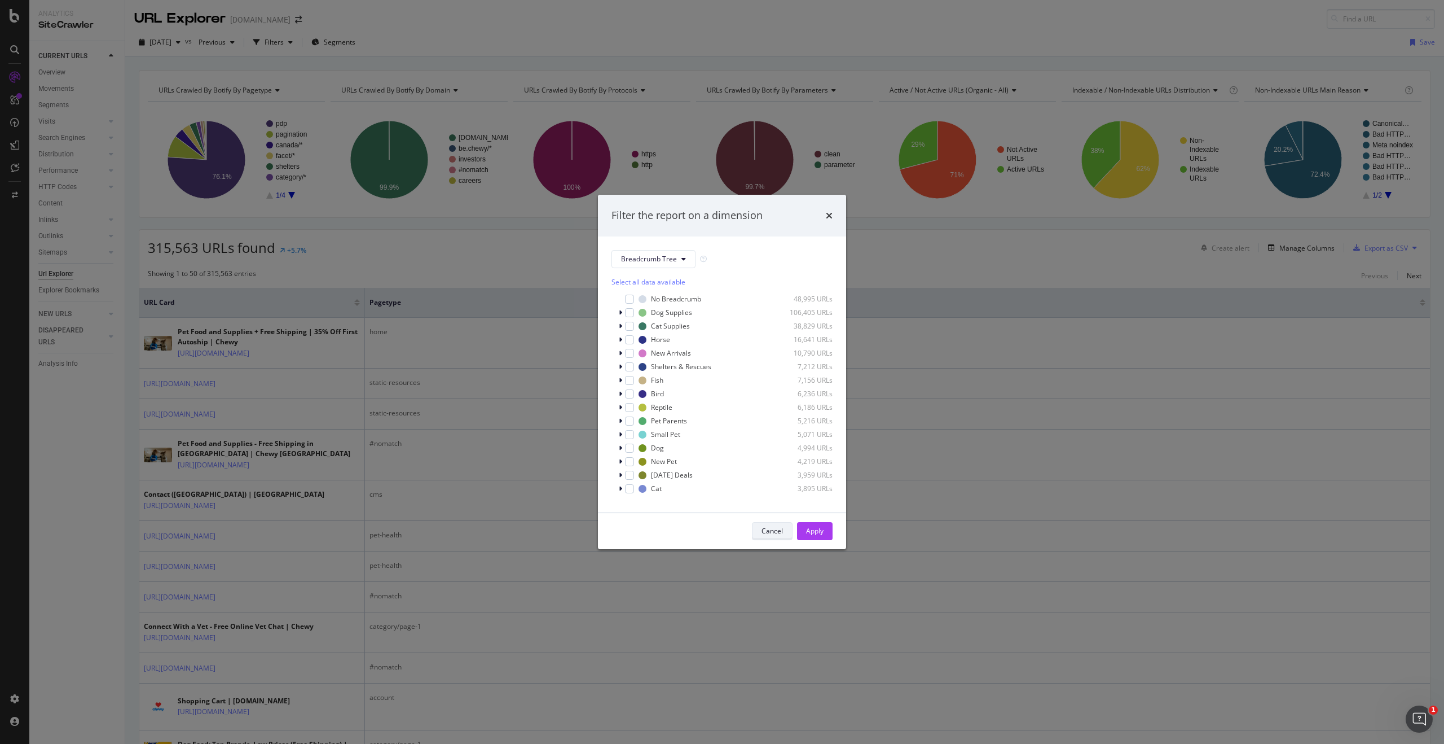
click at [776, 530] on div "Cancel" at bounding box center [772, 531] width 21 height 10
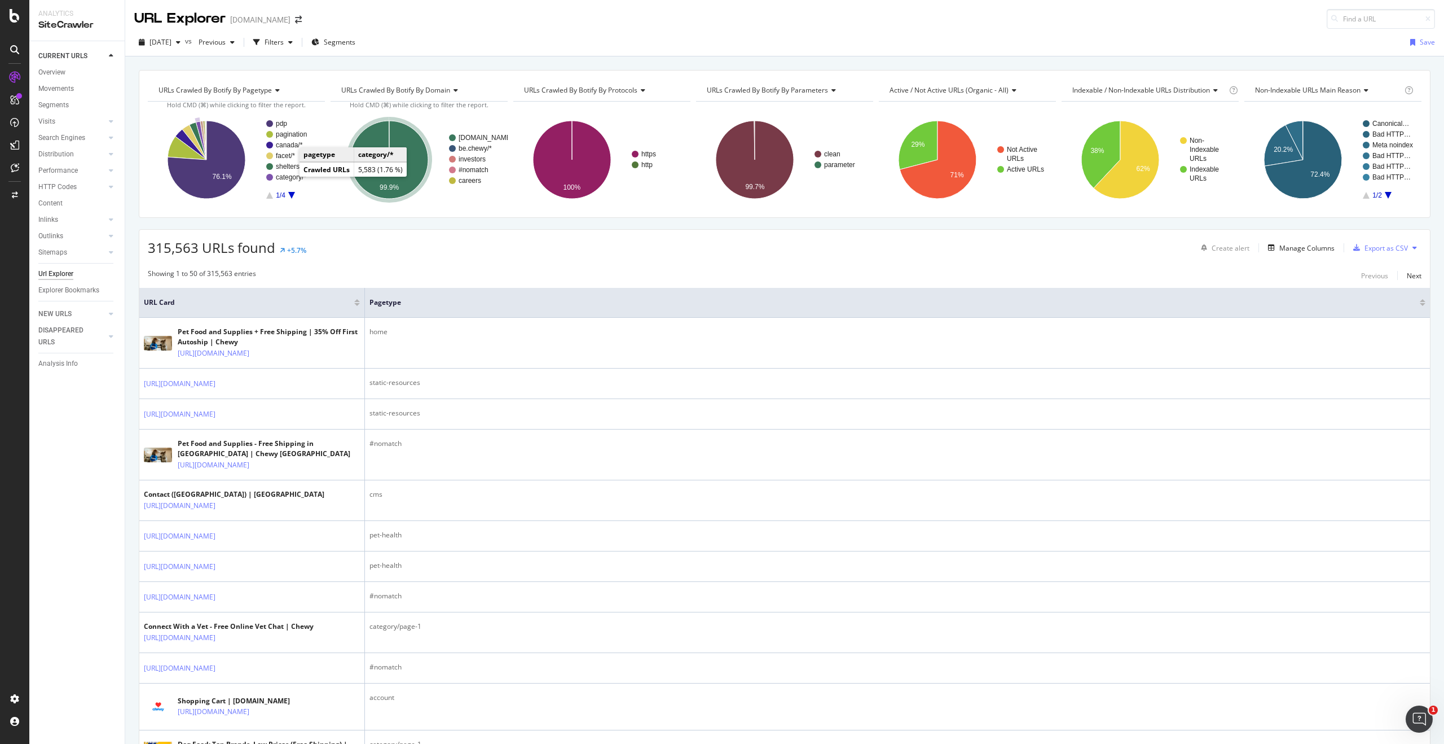
click at [288, 176] on text "category/*" at bounding box center [291, 177] width 30 height 8
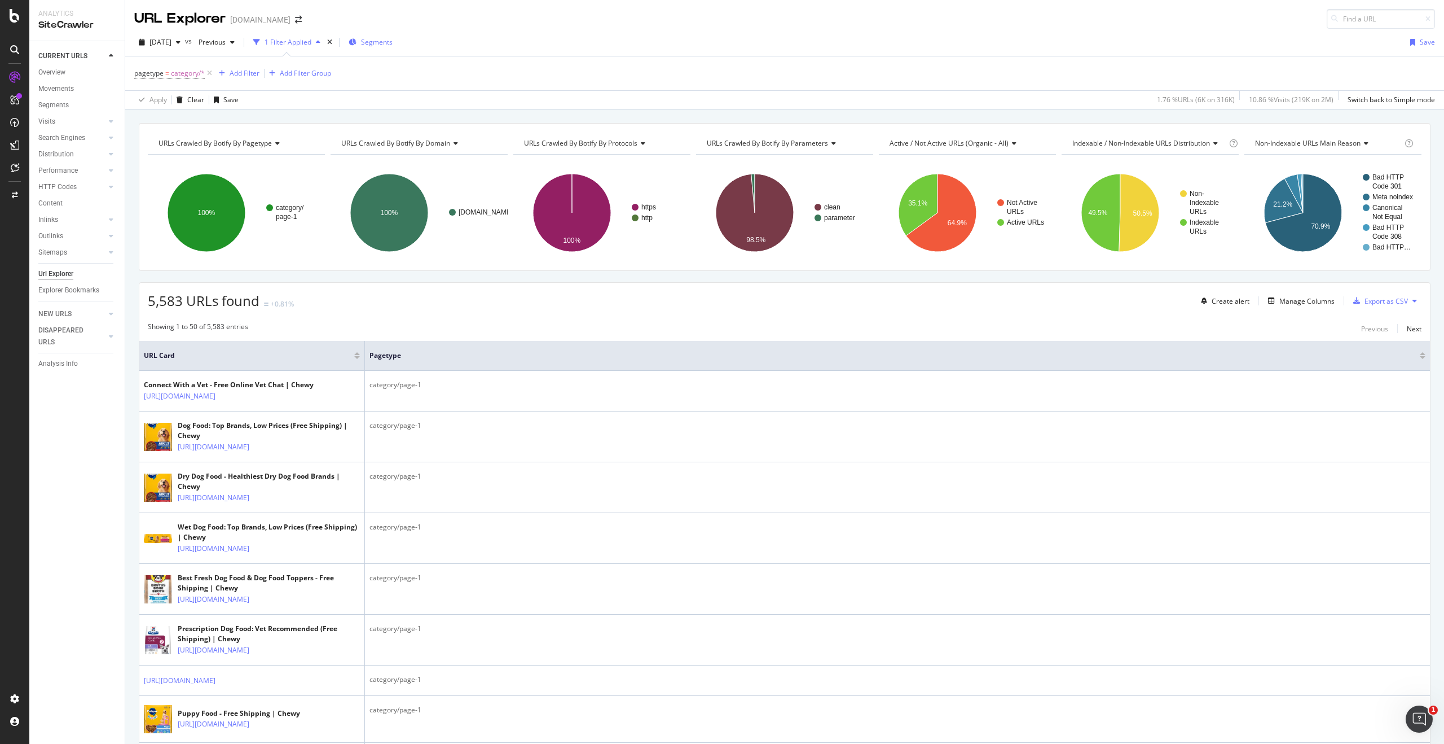
click at [384, 42] on div "Segments" at bounding box center [371, 42] width 44 height 10
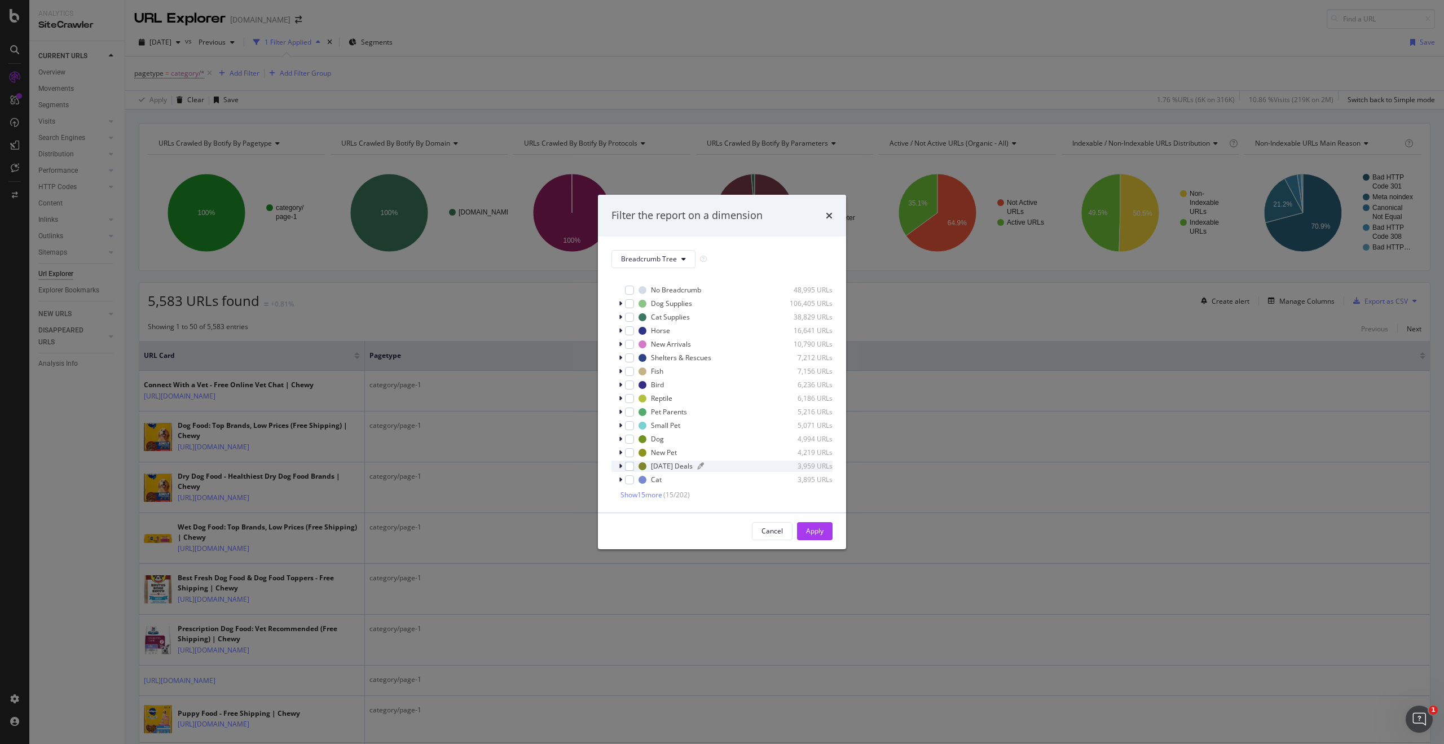
scroll to position [10, 0]
click at [652, 495] on span "Show 15 more" at bounding box center [642, 494] width 42 height 10
click at [661, 491] on span "Show 15 more" at bounding box center [642, 494] width 42 height 10
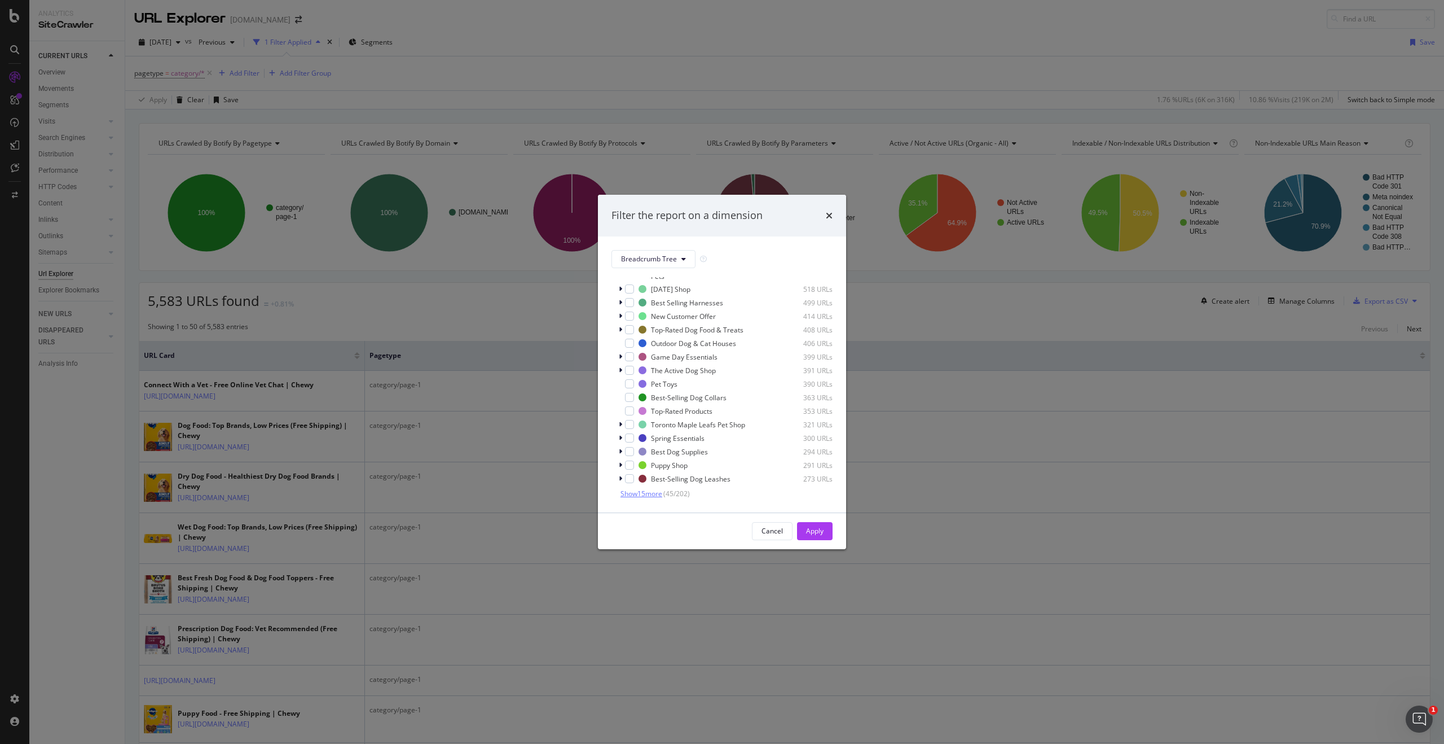
click at [653, 491] on span "Show 15 more" at bounding box center [642, 494] width 42 height 10
click at [636, 498] on span "Show 15 more" at bounding box center [642, 494] width 42 height 10
click at [621, 399] on icon "modal" at bounding box center [620, 395] width 3 height 7
click at [628, 410] on icon "modal" at bounding box center [627, 406] width 3 height 7
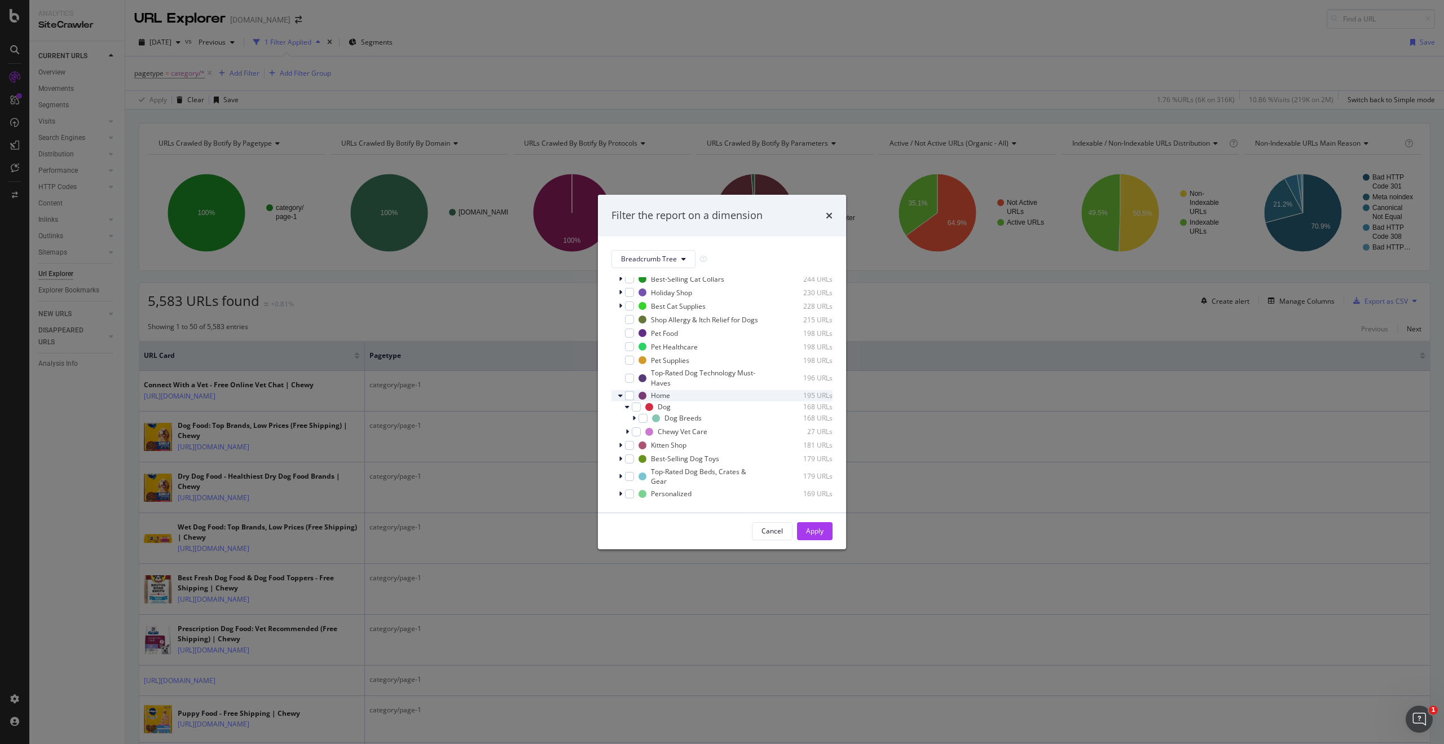
click at [621, 399] on icon "modal" at bounding box center [620, 395] width 5 height 7
click at [672, 262] on span "Breadcrumb Tree" at bounding box center [649, 259] width 56 height 10
click at [654, 490] on span "Show 15 more" at bounding box center [642, 494] width 42 height 10
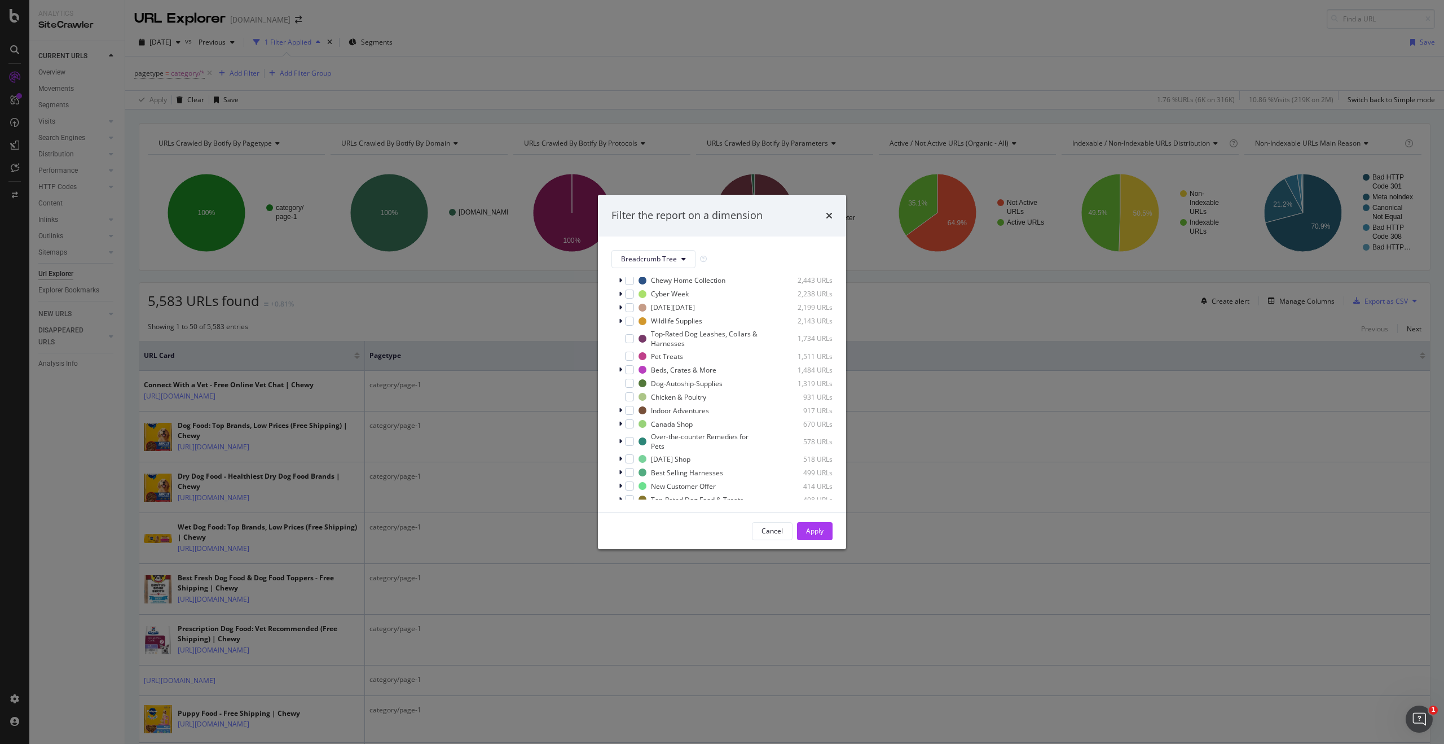
scroll to position [0, 0]
click at [621, 312] on icon "modal" at bounding box center [620, 312] width 3 height 7
click at [639, 364] on div "modal" at bounding box center [636, 368] width 9 height 9
click at [818, 536] on div "Apply" at bounding box center [814, 530] width 17 height 17
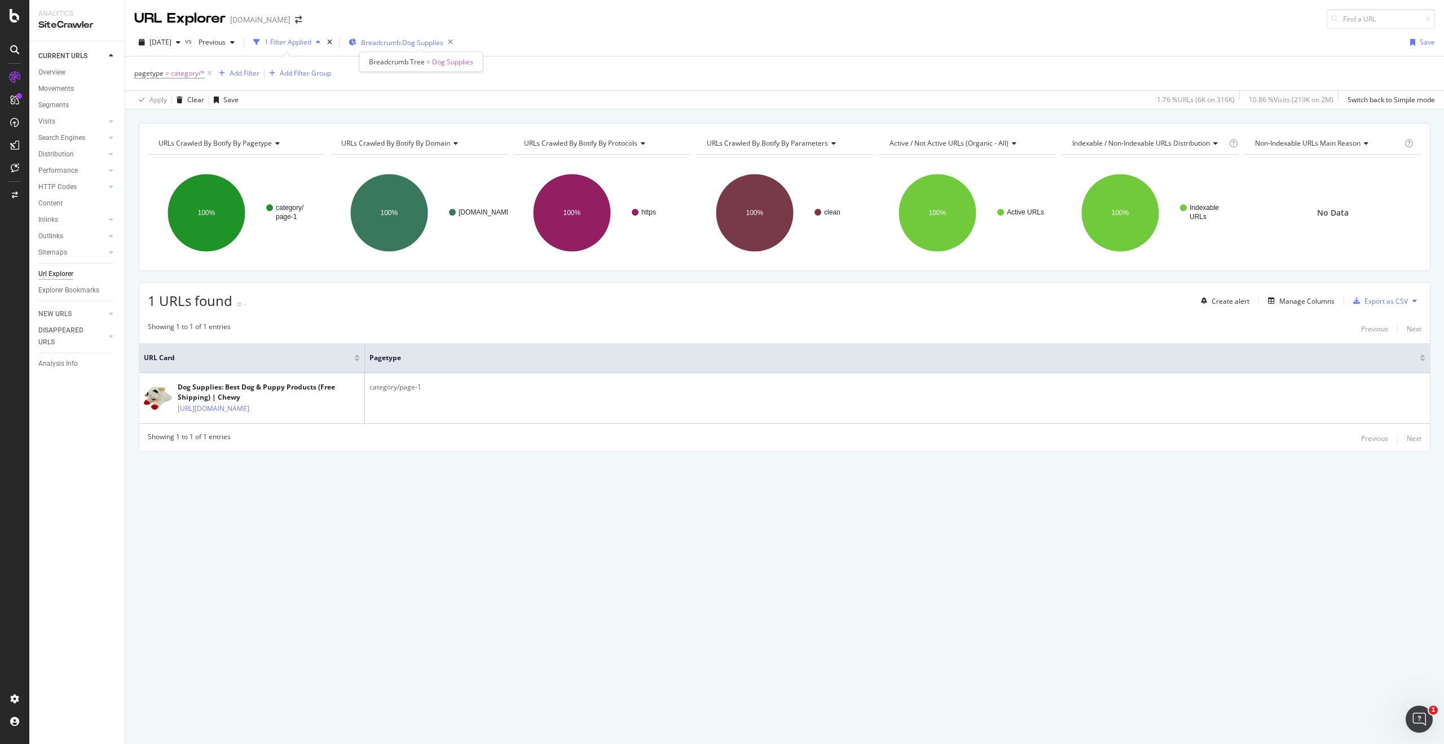
click at [443, 41] on span "Breadcrumb: Dog Supplies" at bounding box center [402, 43] width 82 height 10
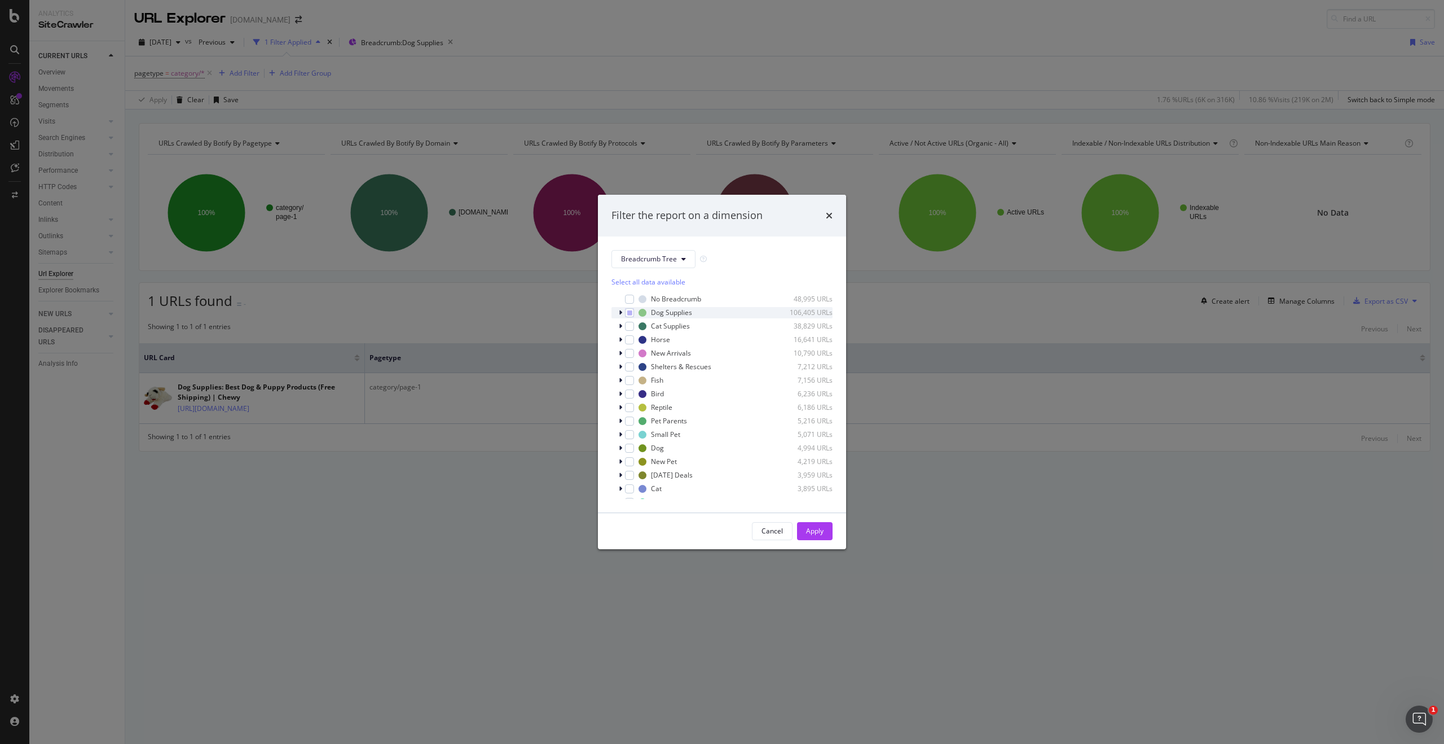
click at [619, 311] on icon "modal" at bounding box center [620, 312] width 3 height 7
click at [627, 447] on icon "modal" at bounding box center [627, 447] width 3 height 7
click at [634, 457] on icon "modal" at bounding box center [636, 458] width 5 height 6
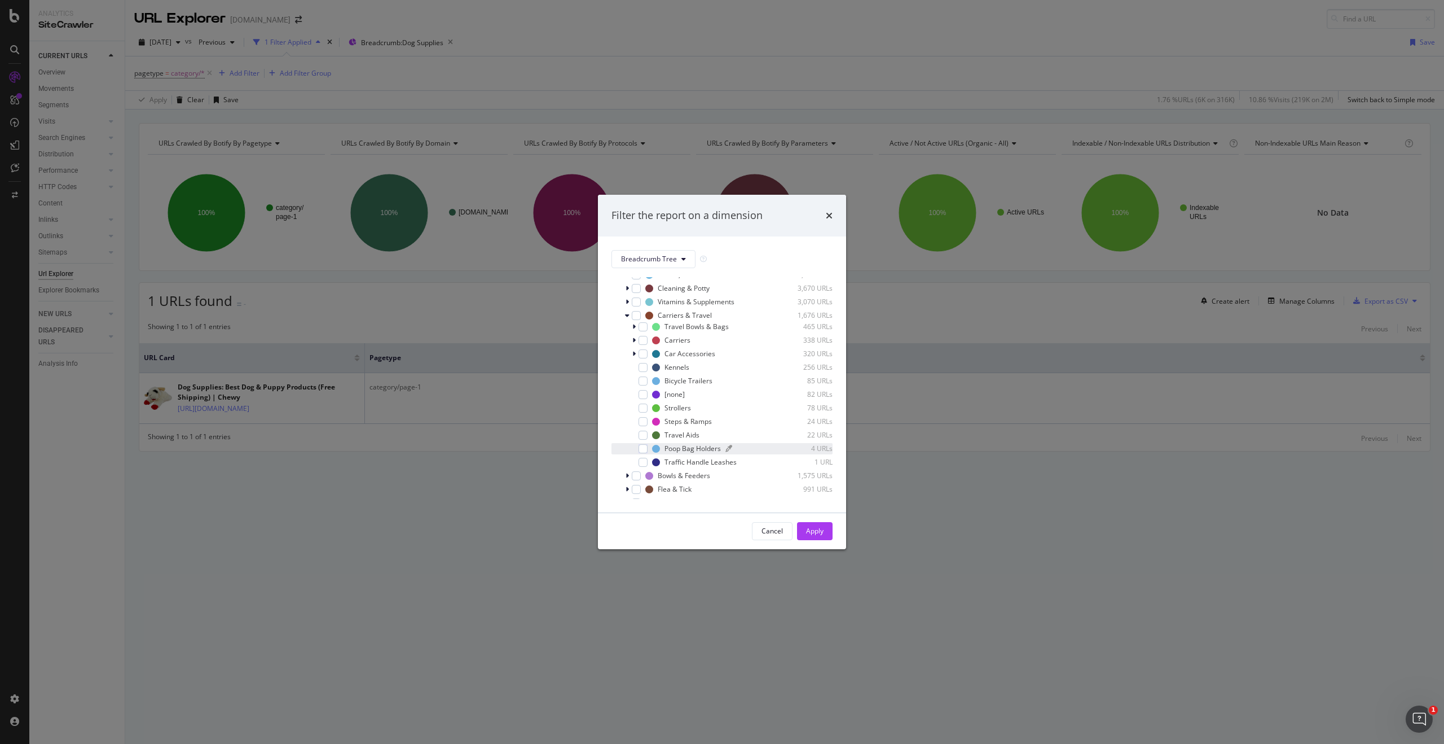
scroll to position [174, 0]
